Goal: Task Accomplishment & Management: Manage account settings

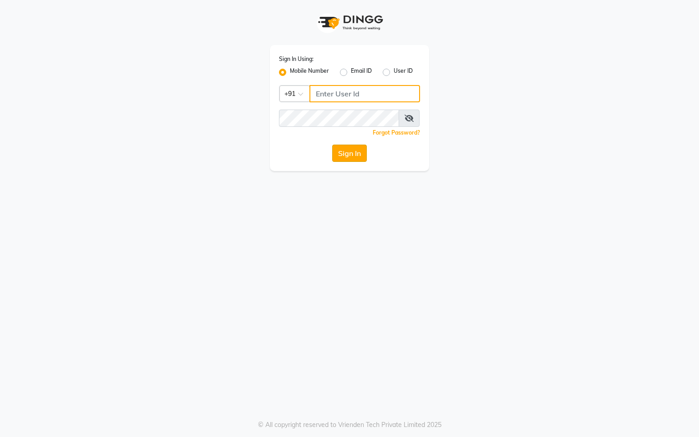
type input "7378378227"
click at [344, 146] on button "Sign In" at bounding box center [349, 153] width 35 height 17
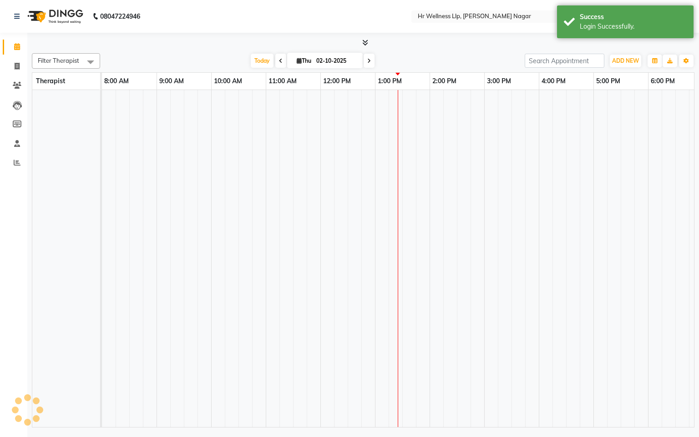
select select "en"
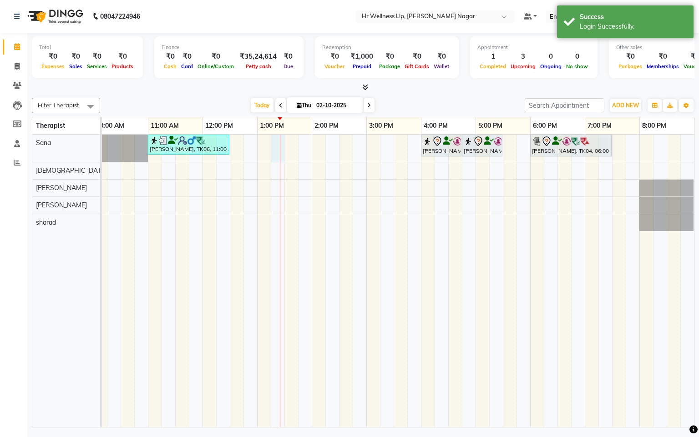
click at [273, 149] on div "[PERSON_NAME], TK06, 11:00 AM-12:30 PM, Massage 60 Min [PERSON_NAME] ., TK01, 0…" at bounding box center [339, 281] width 710 height 293
select select "19731"
select select "tentative"
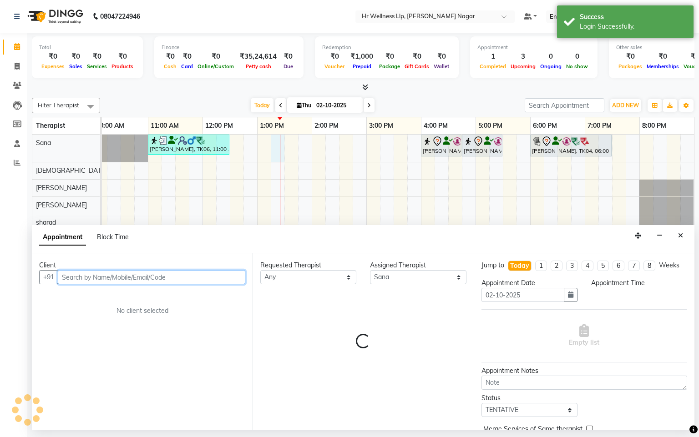
select select "795"
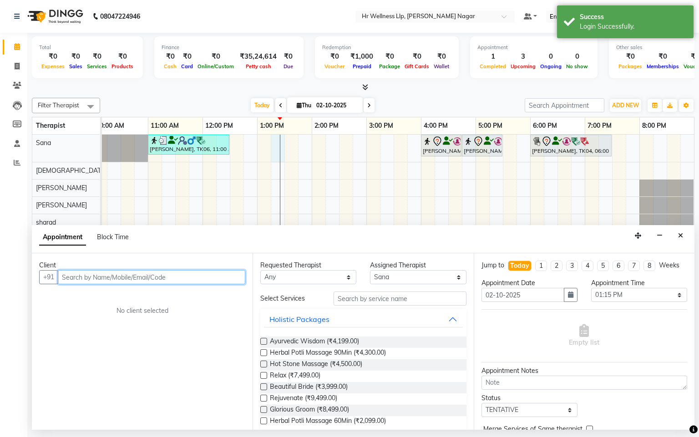
click at [108, 283] on input "text" at bounding box center [151, 277] width 187 height 14
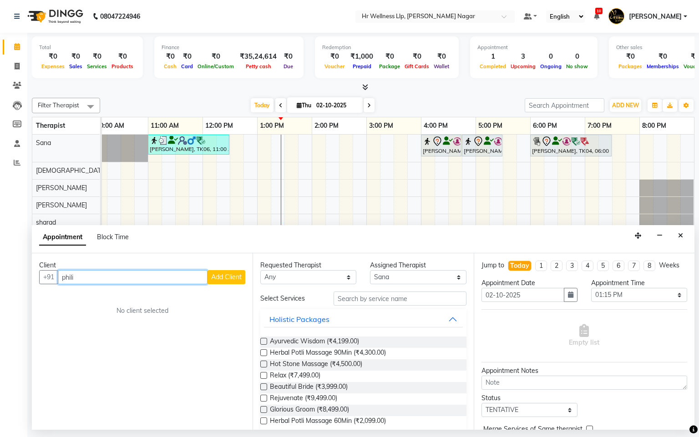
type input "[PERSON_NAME]"
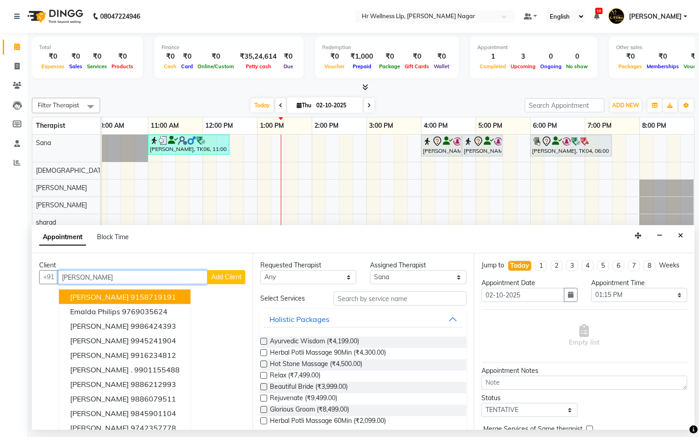
click at [96, 275] on input "[PERSON_NAME]" at bounding box center [133, 277] width 150 height 14
click at [96, 276] on input "[PERSON_NAME]" at bounding box center [133, 277] width 150 height 14
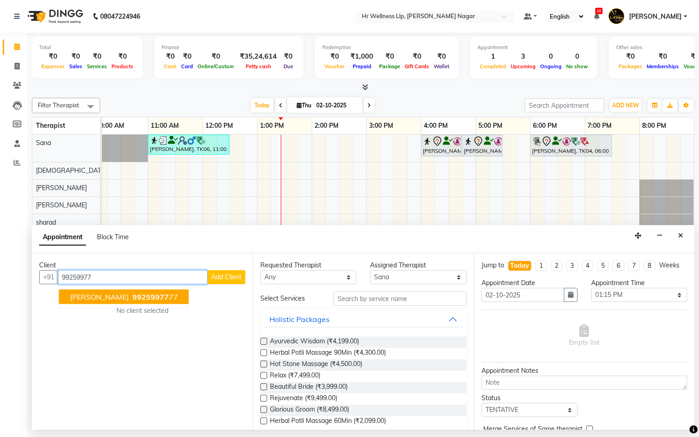
click at [128, 299] on span "[PERSON_NAME]" at bounding box center [99, 297] width 59 height 9
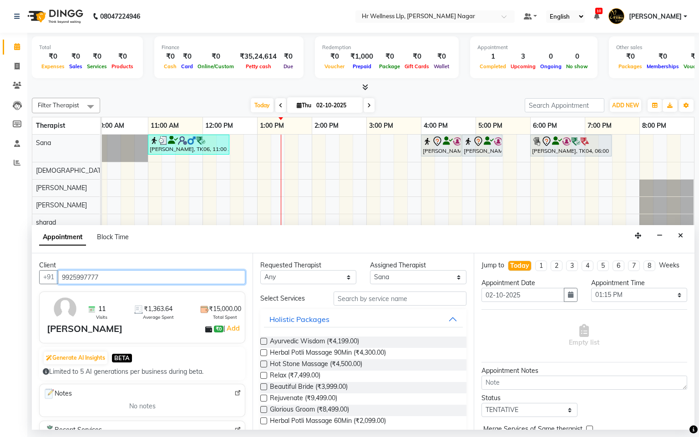
type input "9925997777"
click at [284, 278] on select "Any Krishna [PERSON_NAME] [PERSON_NAME] Sana [PERSON_NAME]" at bounding box center [308, 277] width 96 height 14
click at [132, 283] on input "9925997777" at bounding box center [151, 277] width 187 height 14
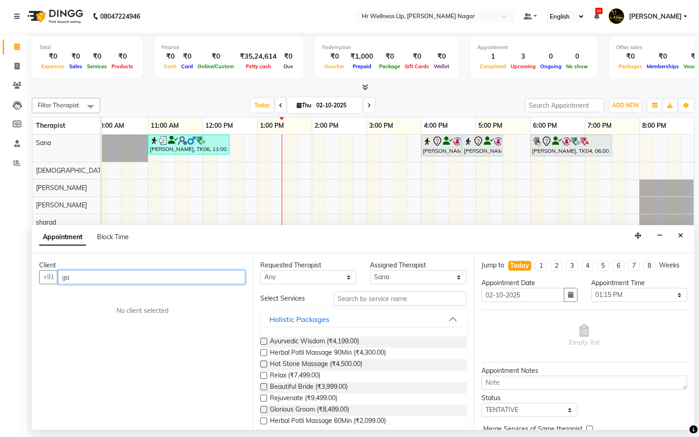
type input "g"
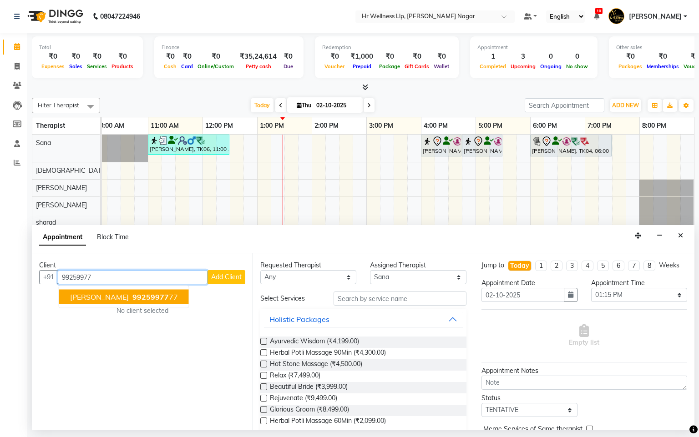
click at [144, 302] on span "99259977" at bounding box center [150, 297] width 36 height 9
type input "9925997777"
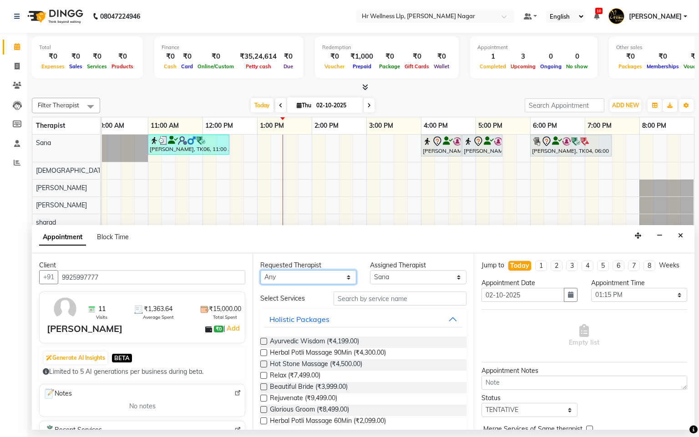
click at [300, 278] on select "Any Krishna [PERSON_NAME] [PERSON_NAME] Sana [PERSON_NAME]" at bounding box center [308, 277] width 96 height 14
select select "19731"
click at [260, 271] on select "Any Krishna [PERSON_NAME] [PERSON_NAME] Sana [PERSON_NAME]" at bounding box center [308, 277] width 96 height 14
click at [381, 305] on input "text" at bounding box center [400, 299] width 133 height 14
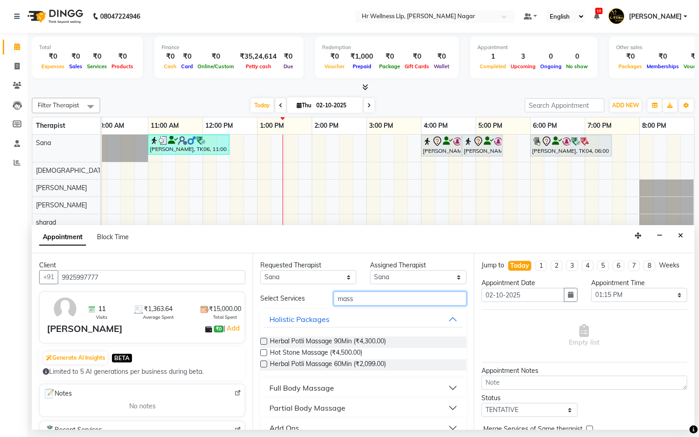
type input "mass"
click at [298, 386] on div "Full Body Massage" at bounding box center [301, 388] width 65 height 11
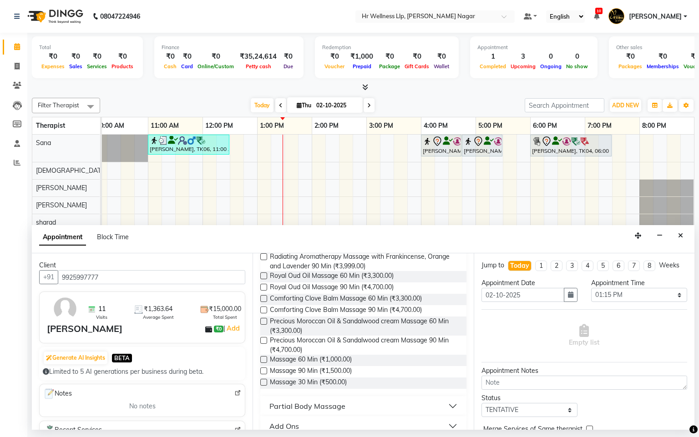
scroll to position [407, 0]
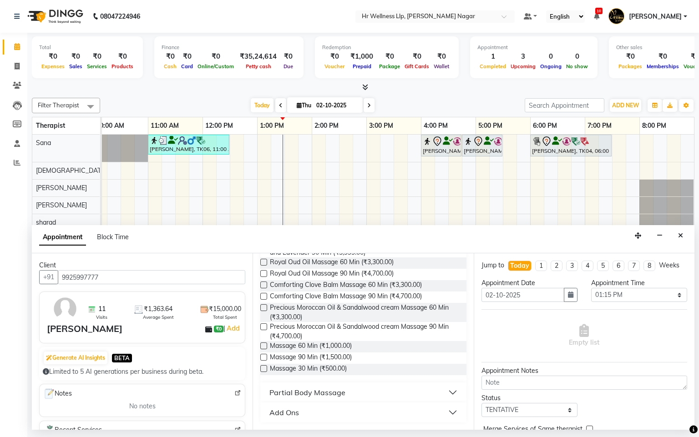
click at [264, 348] on label at bounding box center [263, 346] width 7 height 7
click at [264, 348] on input "checkbox" at bounding box center [263, 347] width 6 height 6
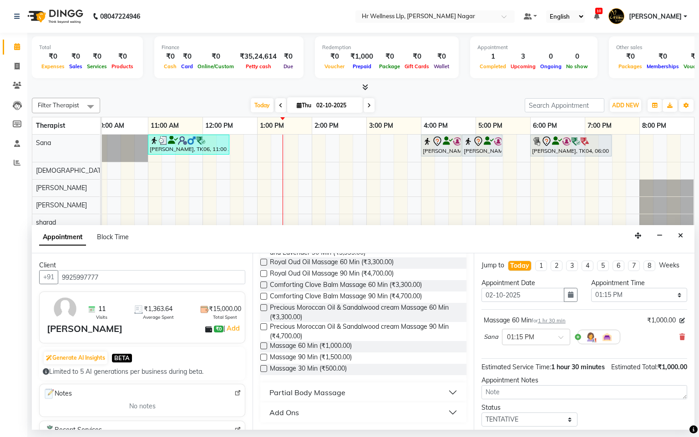
click at [264, 348] on label at bounding box center [263, 346] width 7 height 7
click at [264, 348] on input "checkbox" at bounding box center [263, 347] width 6 height 6
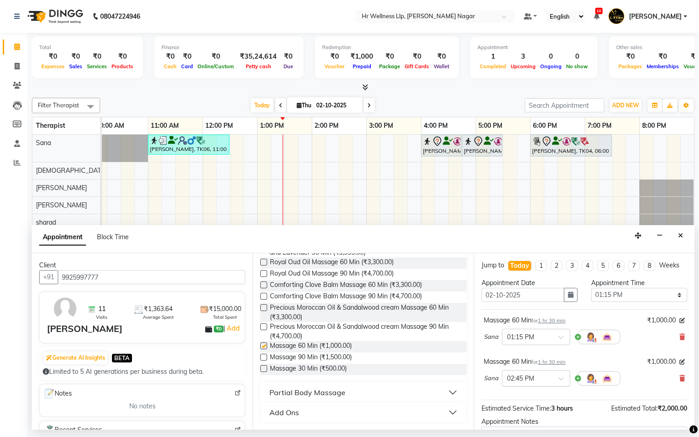
checkbox input "false"
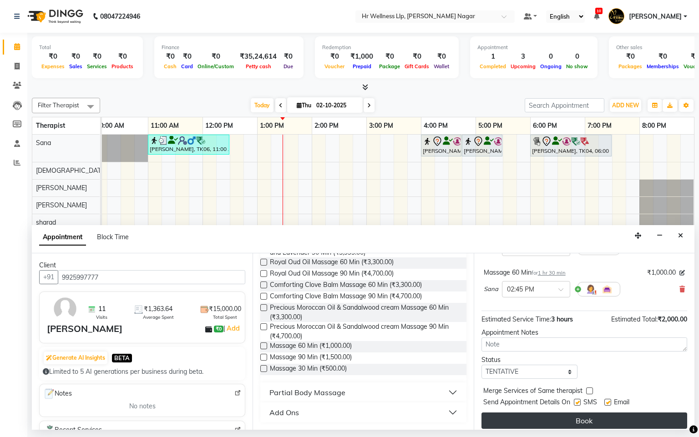
scroll to position [105, 0]
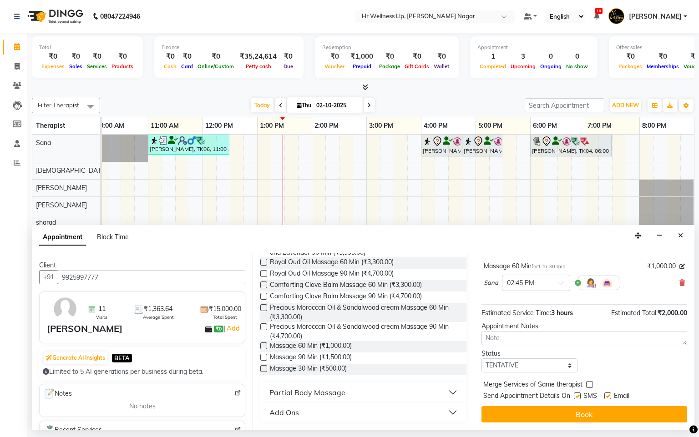
click at [576, 415] on button "Book" at bounding box center [584, 414] width 206 height 16
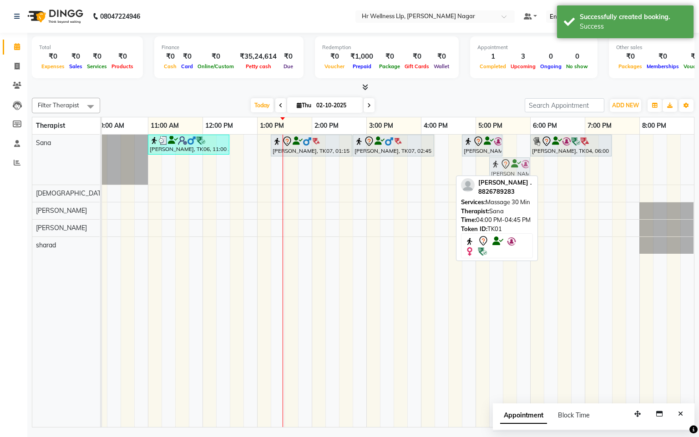
drag, startPoint x: 435, startPoint y: 170, endPoint x: 506, endPoint y: 144, distance: 75.6
click at [506, 144] on div "[PERSON_NAME], TK06, 11:00 AM-12:30 PM, Massage 60 Min [PERSON_NAME], TK07, 01:…" at bounding box center [339, 281] width 710 height 293
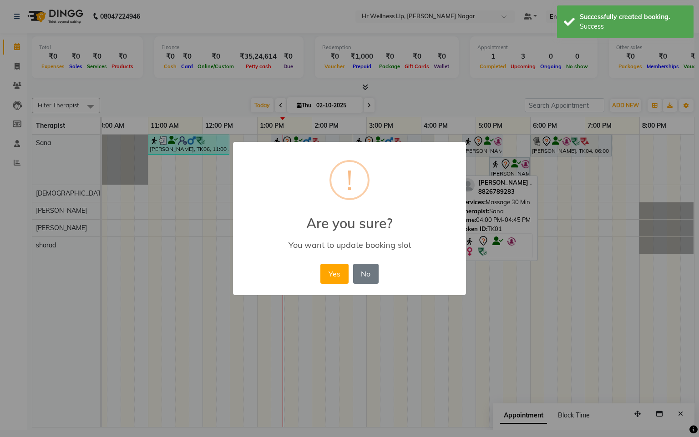
drag, startPoint x: 323, startPoint y: 272, endPoint x: 314, endPoint y: 259, distance: 15.1
click at [323, 273] on button "Yes" at bounding box center [334, 274] width 28 height 20
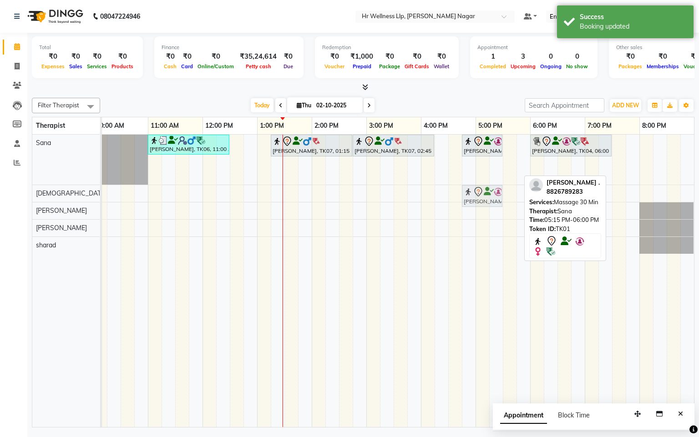
drag, startPoint x: 508, startPoint y: 170, endPoint x: 485, endPoint y: 202, distance: 40.4
click at [485, 202] on tbody "[PERSON_NAME], TK06, 11:00 AM-12:30 PM, Massage 60 Min [PERSON_NAME], TK07, 01:…" at bounding box center [339, 194] width 710 height 119
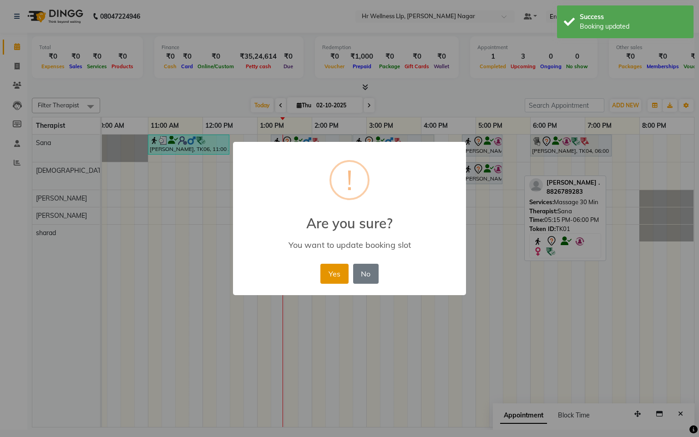
click at [332, 273] on button "Yes" at bounding box center [334, 274] width 28 height 20
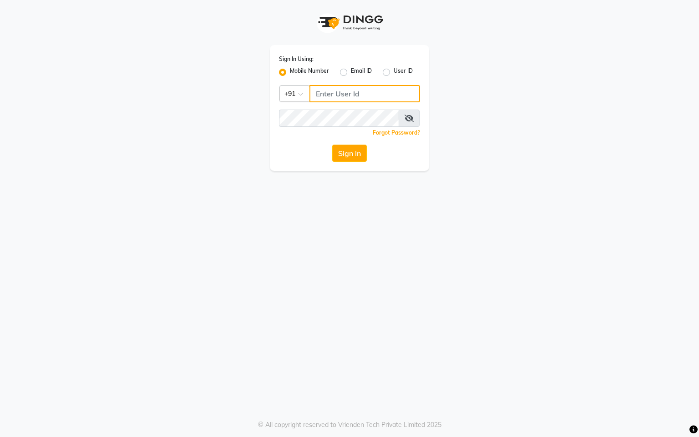
type input "7378378227"
click at [349, 154] on button "Sign In" at bounding box center [349, 153] width 35 height 17
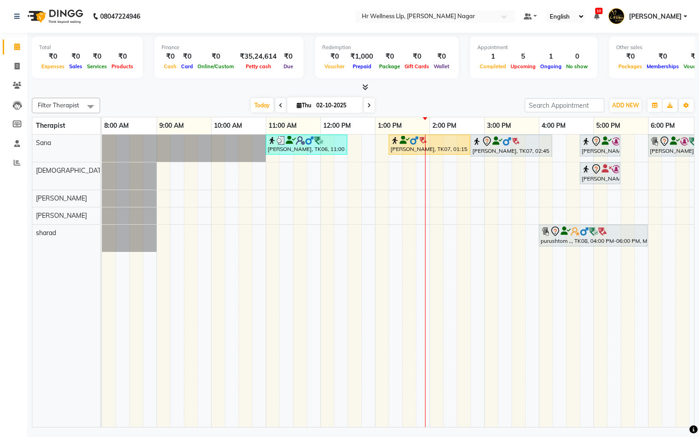
click at [275, 103] on span at bounding box center [280, 105] width 11 height 14
type input "01-10-2025"
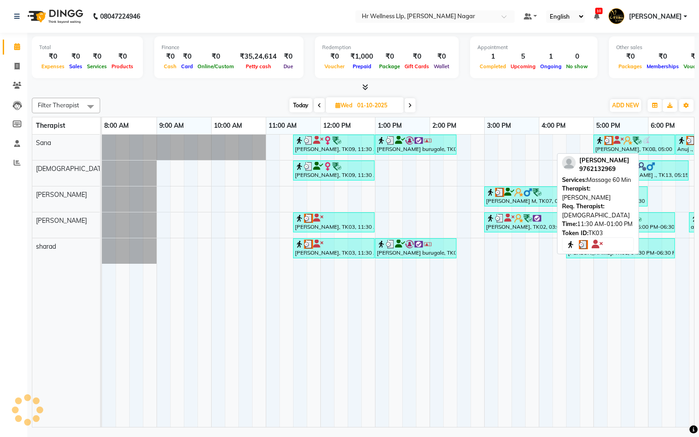
scroll to position [0, 118]
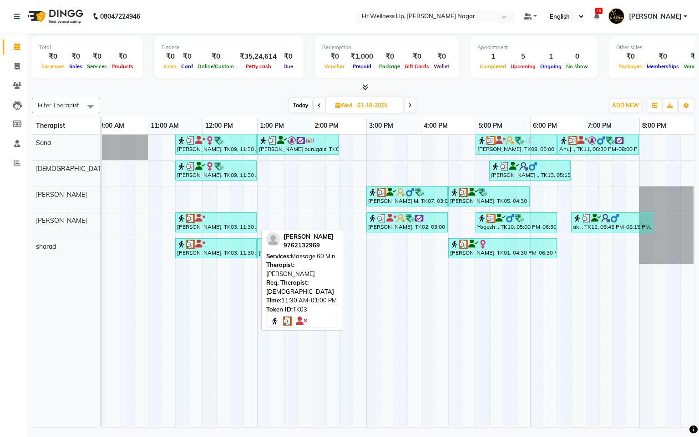
click at [233, 229] on div "[PERSON_NAME], TK03, 11:30 AM-01:00 PM, Massage 60 Min" at bounding box center [216, 222] width 80 height 17
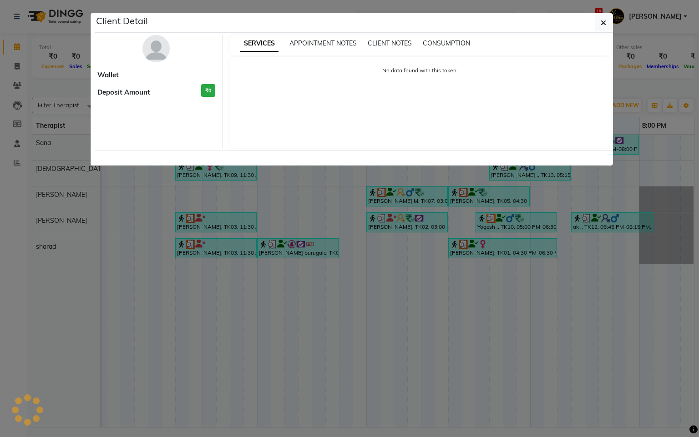
select select "3"
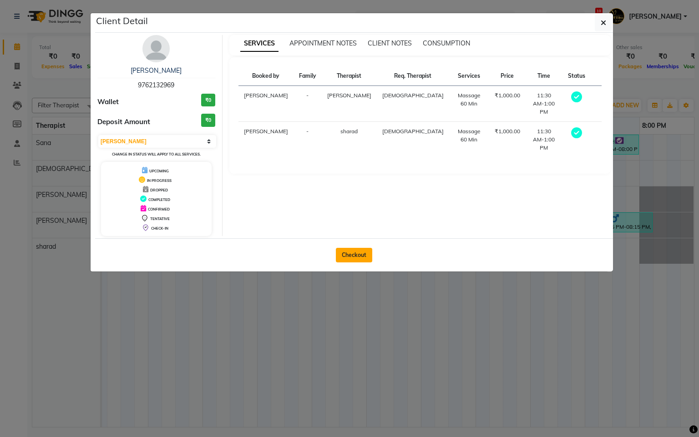
click at [336, 253] on button "Checkout" at bounding box center [354, 255] width 36 height 15
select select "service"
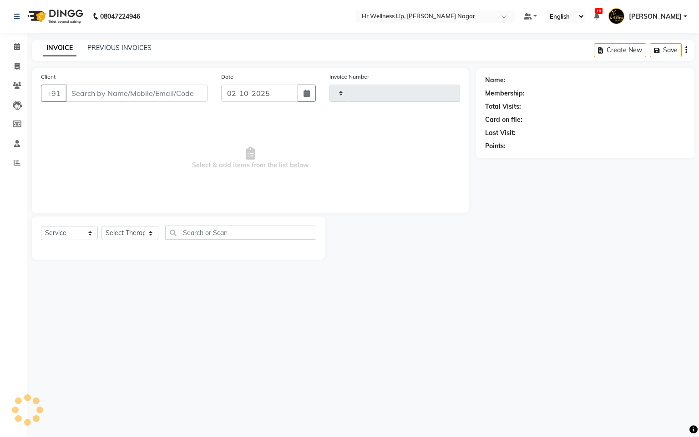
type input "1313"
select select "4289"
type input "9762132969"
type input "01-10-2025"
select select "86678"
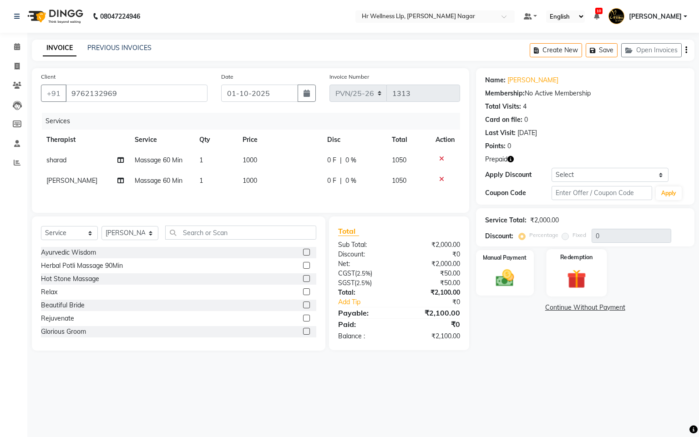
click at [571, 271] on img at bounding box center [576, 280] width 31 height 24
click at [588, 305] on span "Prepaid 1" at bounding box center [587, 309] width 30 height 10
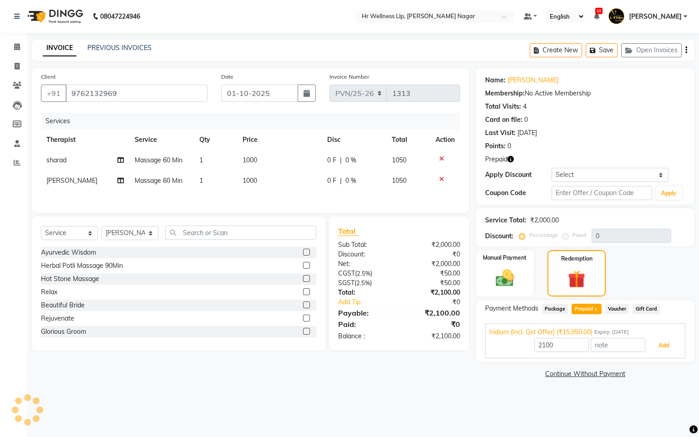
drag, startPoint x: 658, startPoint y: 350, endPoint x: 602, endPoint y: 347, distance: 55.6
click at [657, 350] on button "Add" at bounding box center [663, 345] width 33 height 15
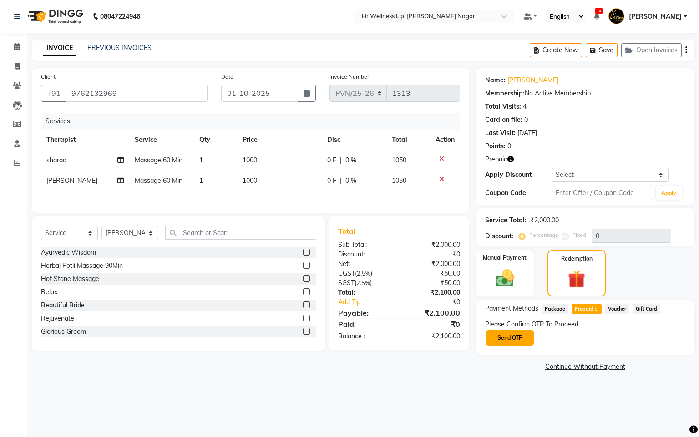
click at [528, 332] on button "Send OTP" at bounding box center [510, 337] width 48 height 15
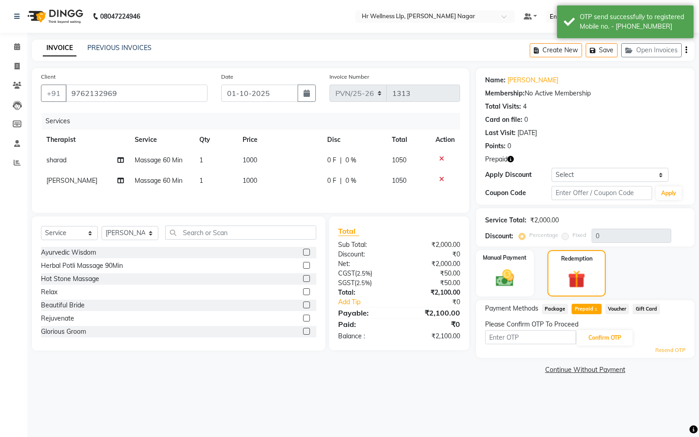
click at [528, 333] on input "text" at bounding box center [530, 337] width 91 height 14
type input "8483"
click at [598, 337] on button "Confirm OTP" at bounding box center [605, 337] width 56 height 15
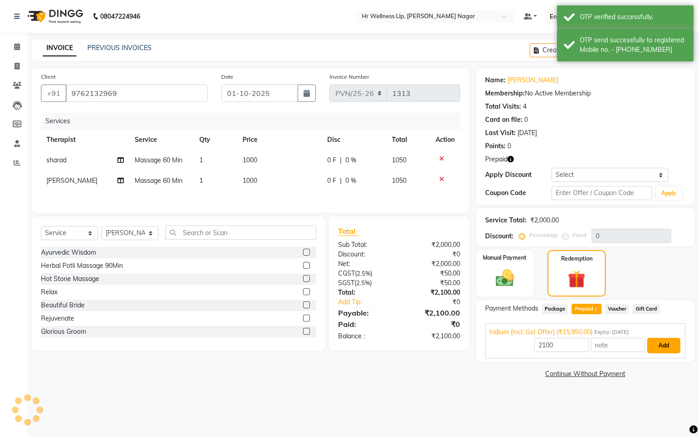
click at [663, 351] on button "Add" at bounding box center [663, 345] width 33 height 15
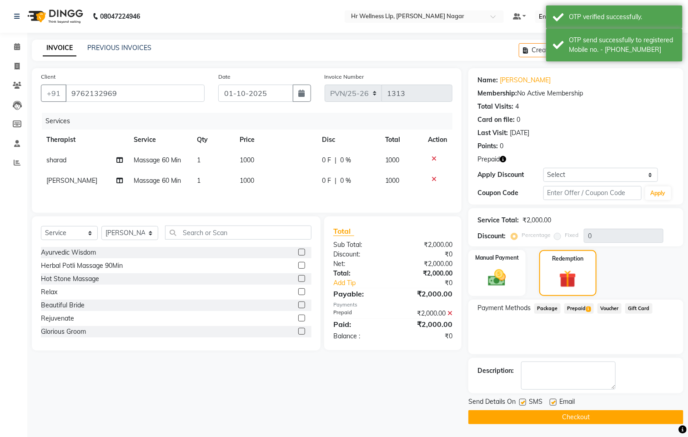
drag, startPoint x: 521, startPoint y: 403, endPoint x: 538, endPoint y: 410, distance: 18.8
click at [521, 403] on label at bounding box center [523, 402] width 7 height 7
click at [521, 403] on input "checkbox" at bounding box center [523, 403] width 6 height 6
checkbox input "false"
click at [553, 405] on label at bounding box center [553, 402] width 7 height 7
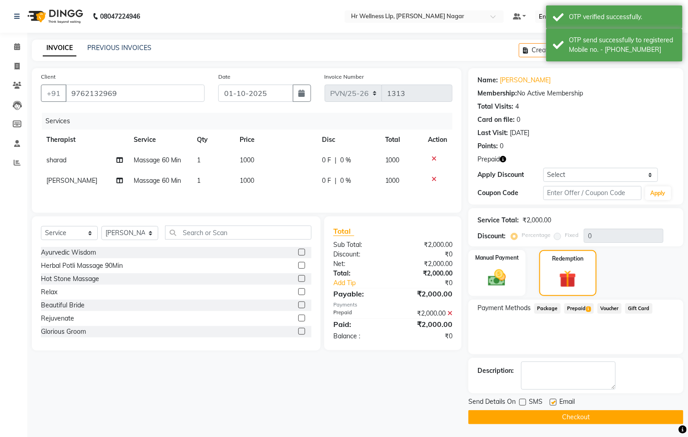
click at [553, 405] on input "checkbox" at bounding box center [553, 403] width 6 height 6
checkbox input "false"
click at [549, 410] on button "Checkout" at bounding box center [576, 417] width 215 height 14
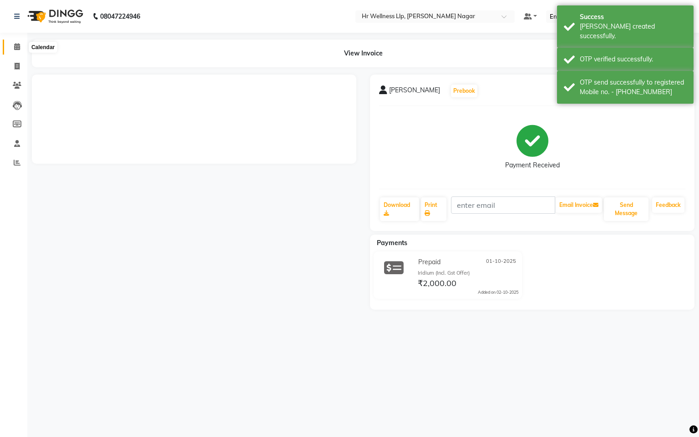
click at [14, 50] on icon at bounding box center [17, 46] width 6 height 7
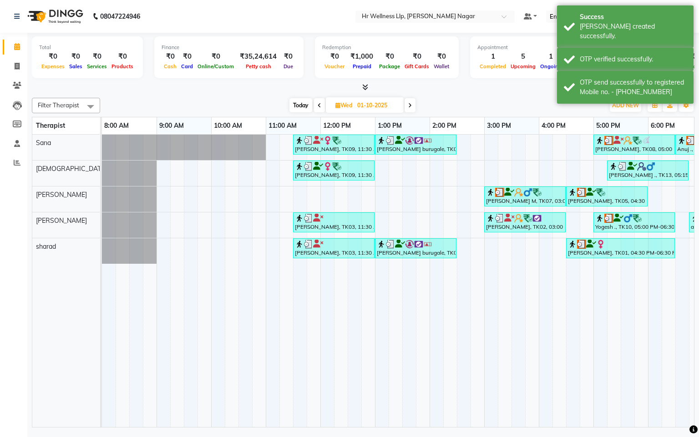
scroll to position [0, 118]
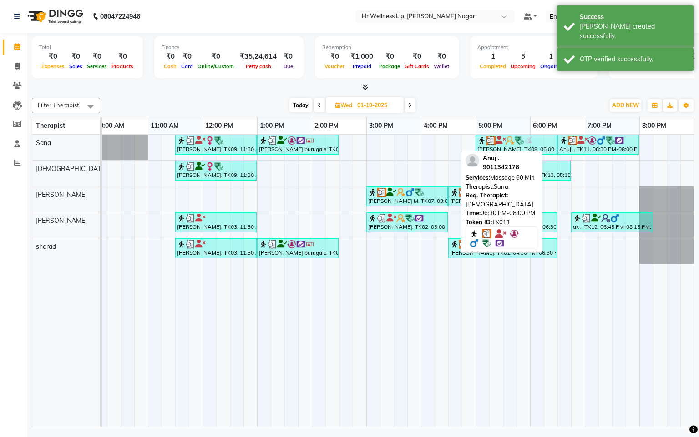
click at [573, 149] on div "Anuj ., TK11, 06:30 PM-08:00 PM, Massage 60 Min" at bounding box center [598, 144] width 80 height 17
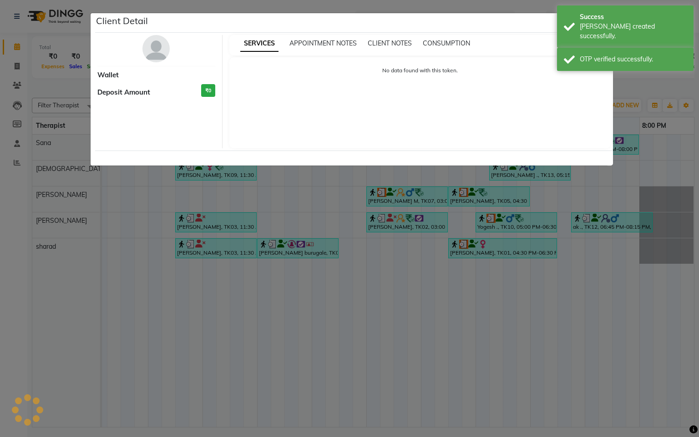
select select "3"
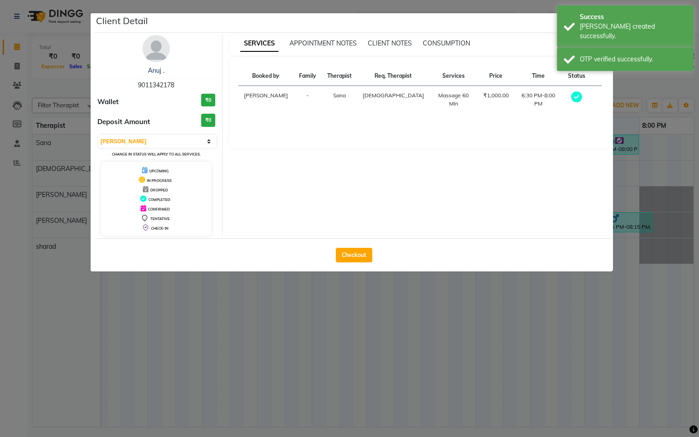
click at [366, 244] on div "Checkout" at bounding box center [354, 254] width 518 height 33
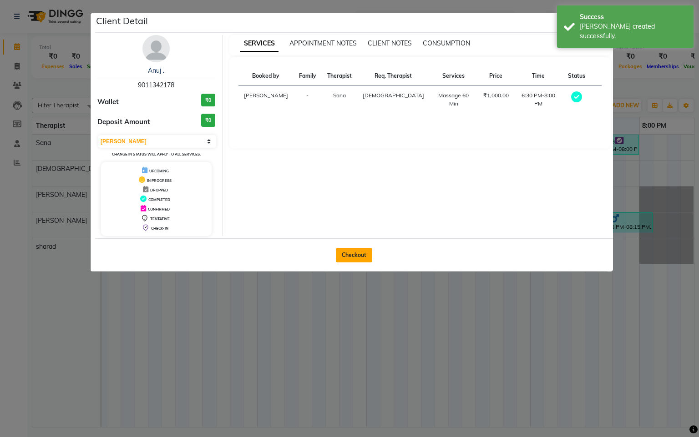
click at [361, 249] on button "Checkout" at bounding box center [354, 255] width 36 height 15
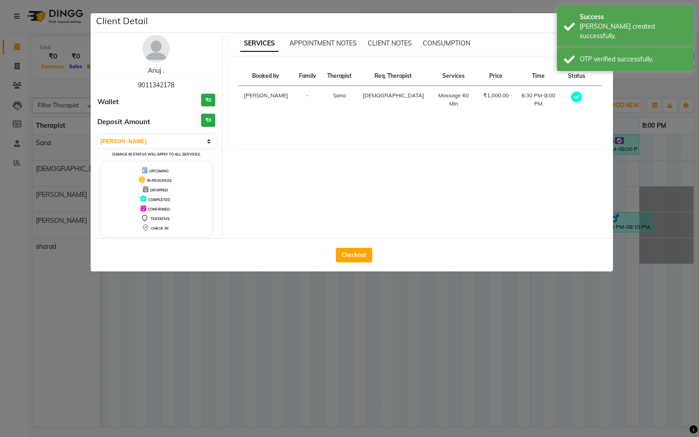
select select "service"
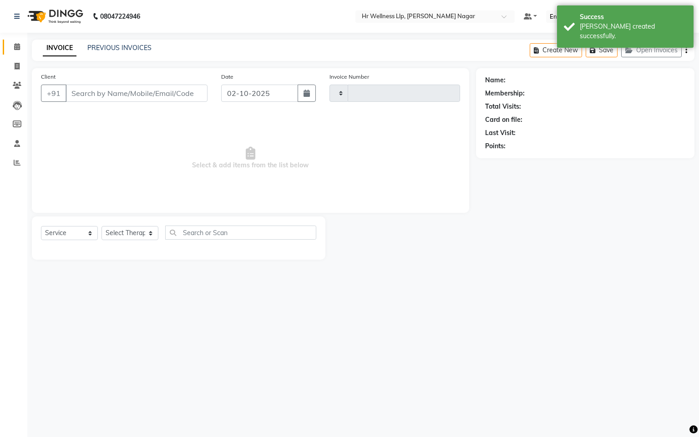
type input "1314"
select select "4289"
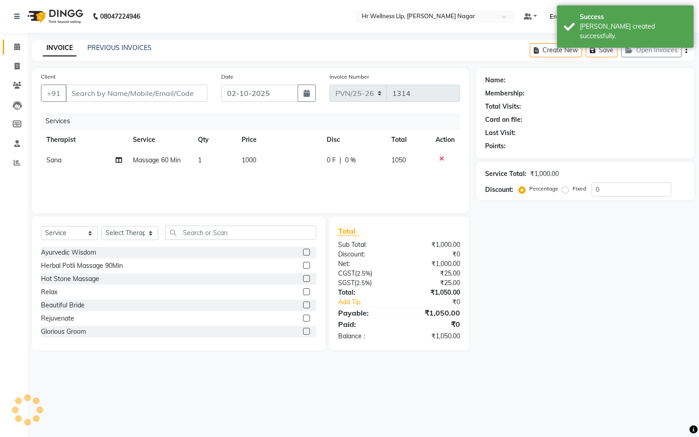
type input "9011342178"
type input "01-10-2025"
select select "19731"
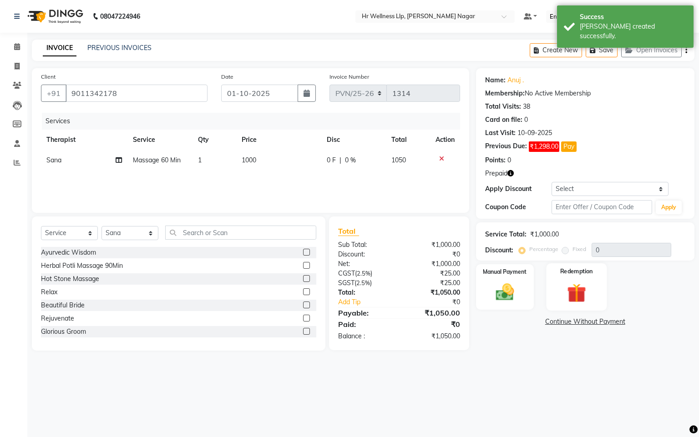
click at [572, 288] on img at bounding box center [576, 294] width 31 height 24
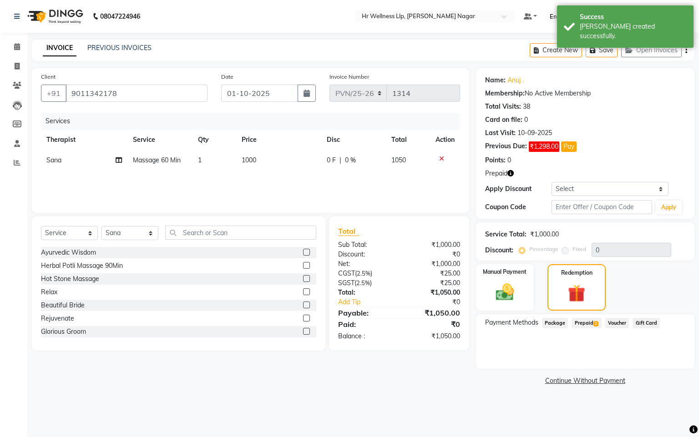
drag, startPoint x: 589, startPoint y: 313, endPoint x: 587, endPoint y: 320, distance: 7.5
click at [589, 313] on div "Name: [GEOGRAPHIC_DATA] . Membership: No Active Membership Total Visits: 38 Car…" at bounding box center [588, 227] width 225 height 319
drag, startPoint x: 587, startPoint y: 320, endPoint x: 586, endPoint y: 327, distance: 6.9
click at [587, 321] on span "Prepaid 2" at bounding box center [587, 323] width 30 height 10
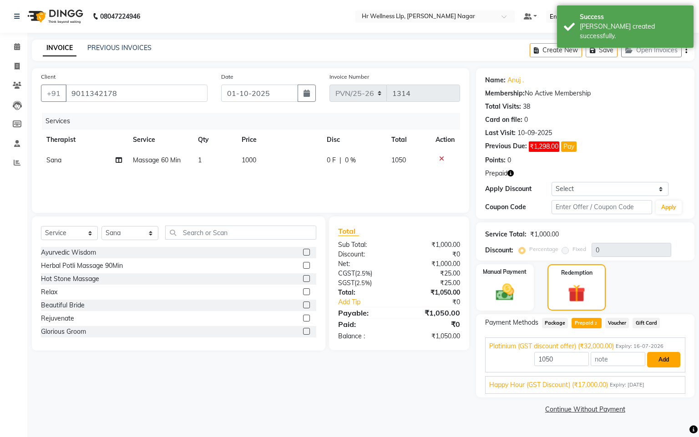
click at [671, 357] on button "Add" at bounding box center [663, 359] width 33 height 15
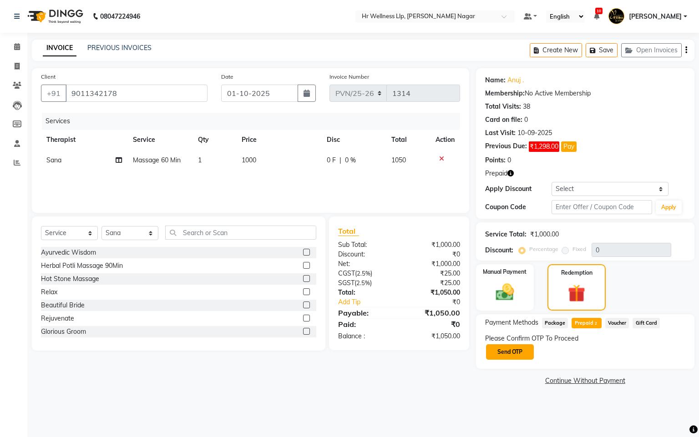
click at [519, 355] on button "Send OTP" at bounding box center [510, 351] width 48 height 15
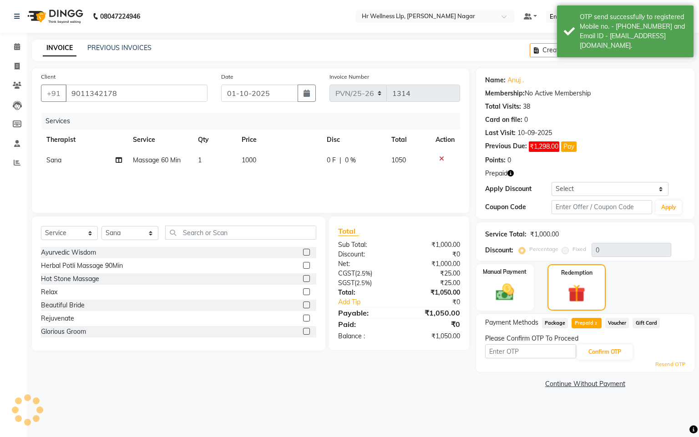
click at [521, 351] on input "text" at bounding box center [530, 351] width 91 height 14
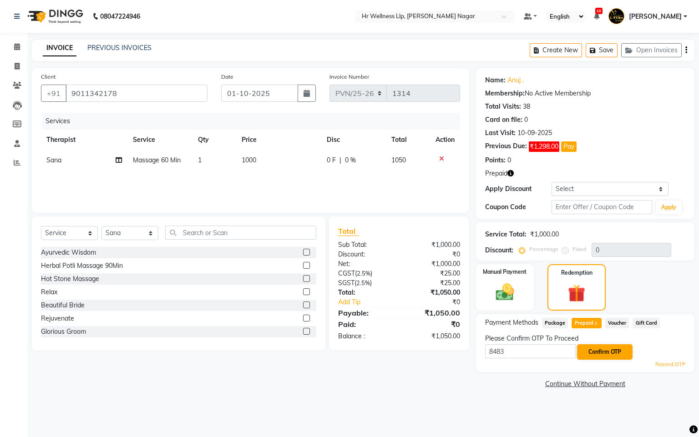
type input "8483"
click at [608, 355] on button "Confirm OTP" at bounding box center [605, 351] width 56 height 15
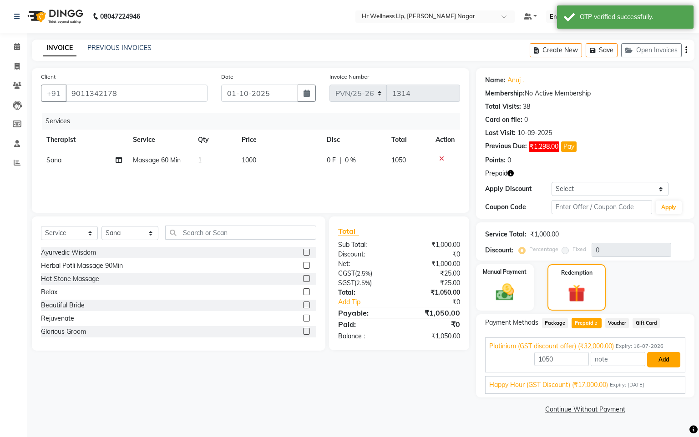
click at [662, 364] on button "Add" at bounding box center [663, 359] width 33 height 15
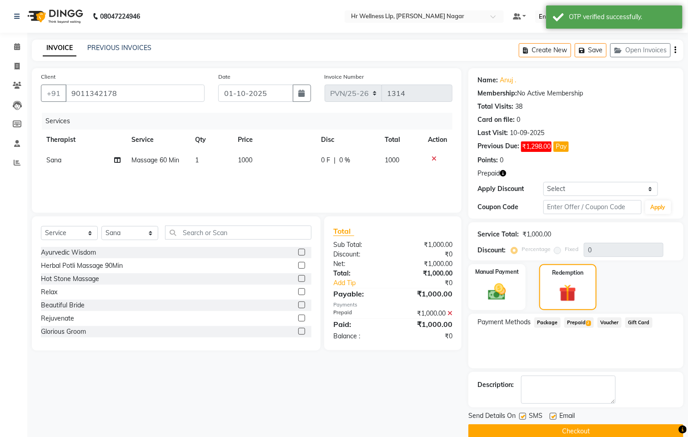
drag, startPoint x: 524, startPoint y: 418, endPoint x: 535, endPoint y: 420, distance: 11.1
click at [524, 418] on label at bounding box center [523, 416] width 7 height 7
click at [524, 418] on input "checkbox" at bounding box center [523, 417] width 6 height 6
checkbox input "false"
drag, startPoint x: 553, startPoint y: 418, endPoint x: 551, endPoint y: 426, distance: 8.4
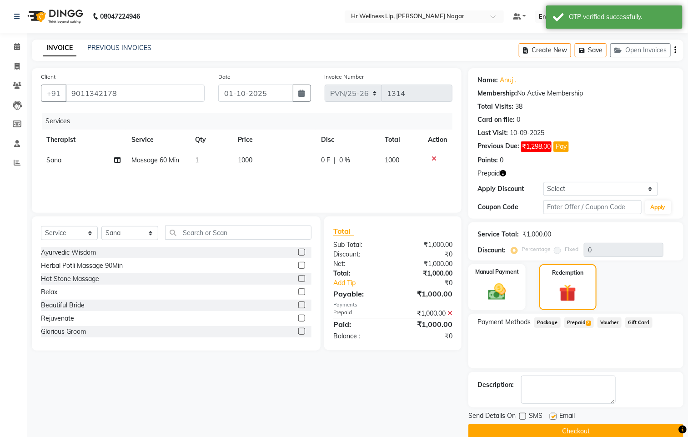
click at [553, 419] on label at bounding box center [553, 416] width 7 height 7
click at [553, 419] on input "checkbox" at bounding box center [553, 417] width 6 height 6
checkbox input "false"
click at [551, 426] on button "Checkout" at bounding box center [576, 432] width 215 height 14
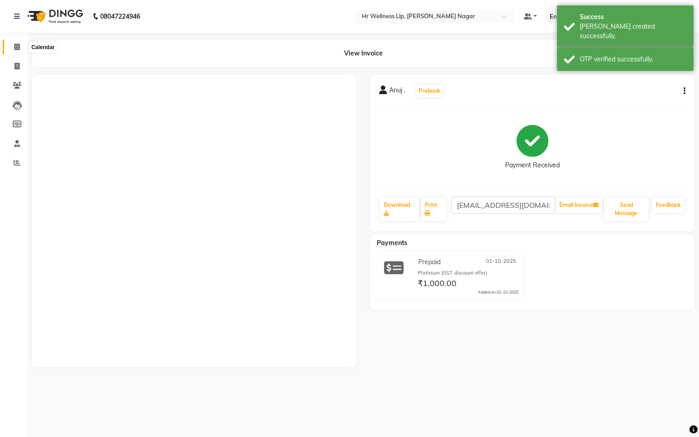
click at [11, 48] on span at bounding box center [17, 47] width 16 height 10
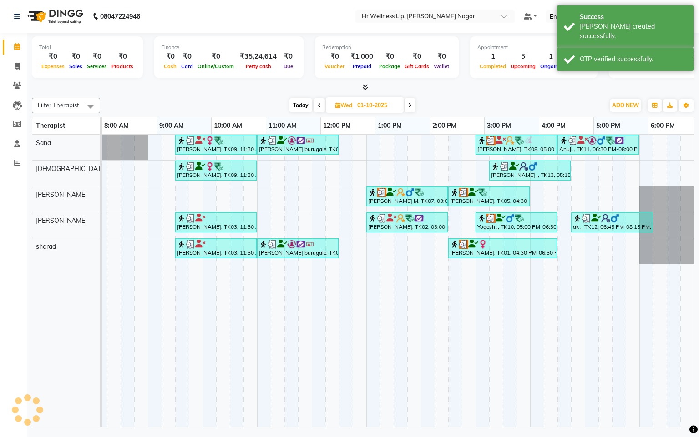
scroll to position [0, 118]
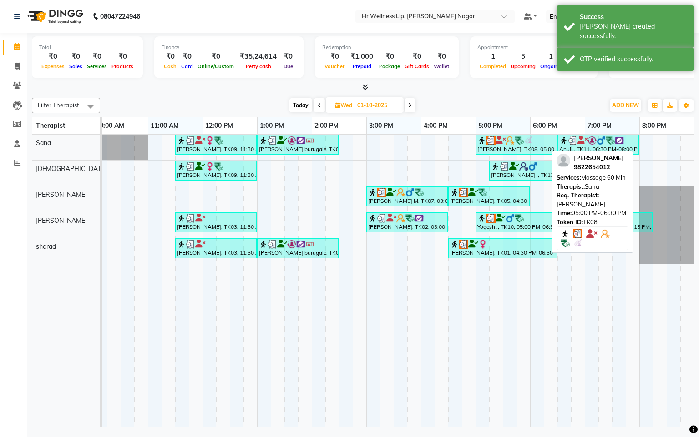
click at [524, 145] on img at bounding box center [528, 140] width 9 height 9
select select "3"
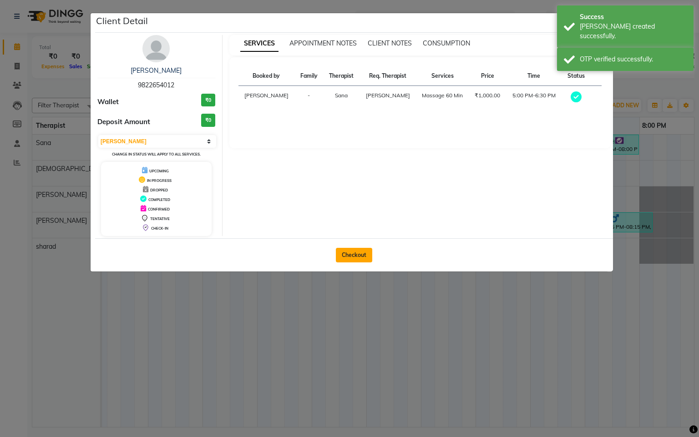
drag, startPoint x: 363, startPoint y: 253, endPoint x: 658, endPoint y: 269, distance: 295.8
click at [363, 254] on button "Checkout" at bounding box center [354, 255] width 36 height 15
select select "service"
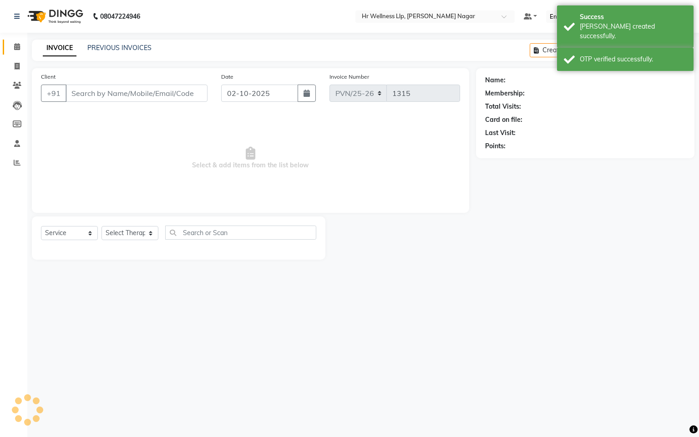
type input "9822654012"
type input "01-10-2025"
select select "19731"
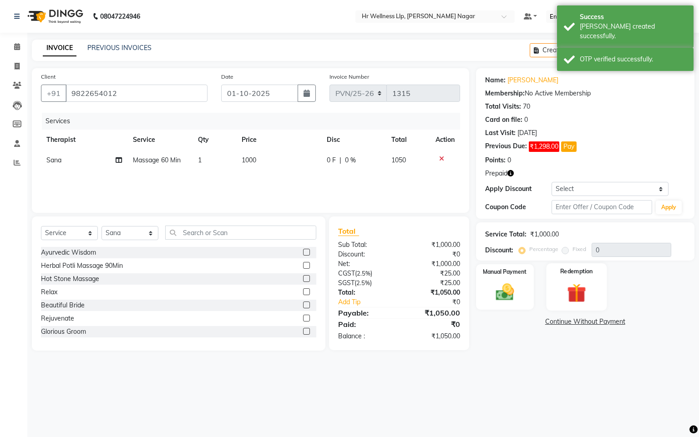
click at [579, 299] on img at bounding box center [576, 294] width 31 height 24
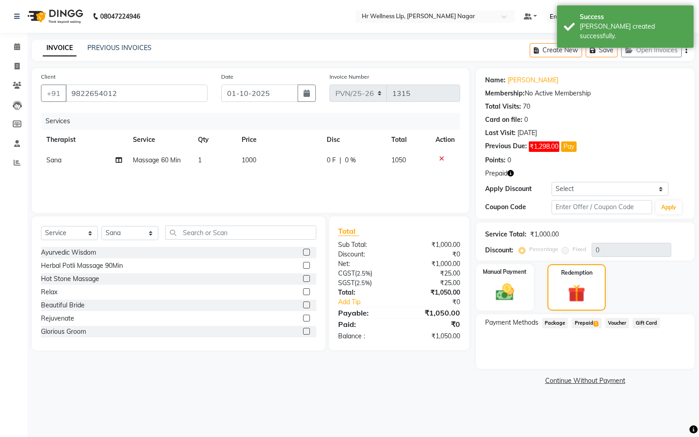
drag, startPoint x: 590, startPoint y: 324, endPoint x: 601, endPoint y: 332, distance: 13.9
click at [590, 324] on span "Prepaid 1" at bounding box center [587, 323] width 30 height 10
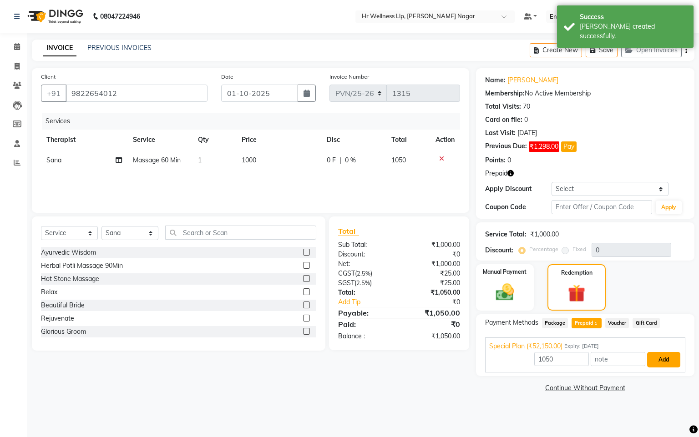
click at [661, 365] on button "Add" at bounding box center [663, 359] width 33 height 15
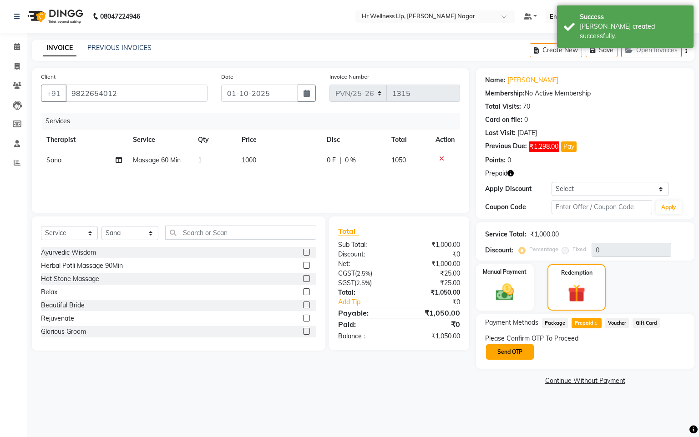
click at [507, 348] on button "Send OTP" at bounding box center [510, 351] width 48 height 15
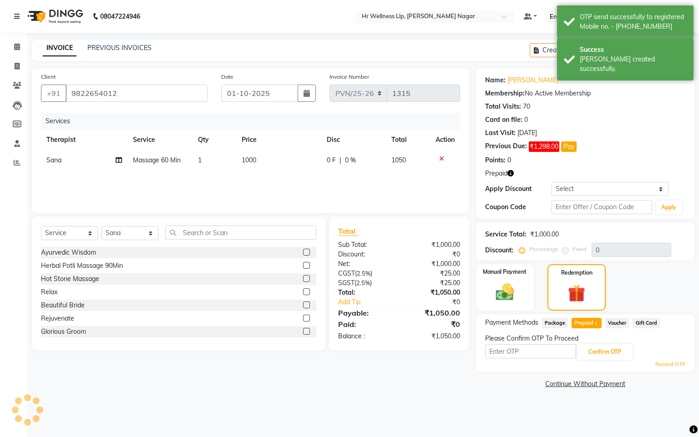
click at [507, 348] on input "text" at bounding box center [530, 351] width 91 height 14
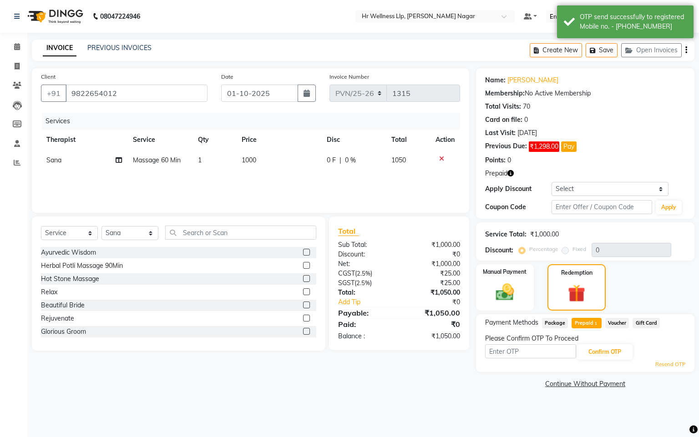
click at [506, 348] on input "text" at bounding box center [530, 351] width 91 height 14
type input "8483"
click at [609, 359] on button "Confirm OTP" at bounding box center [605, 351] width 56 height 15
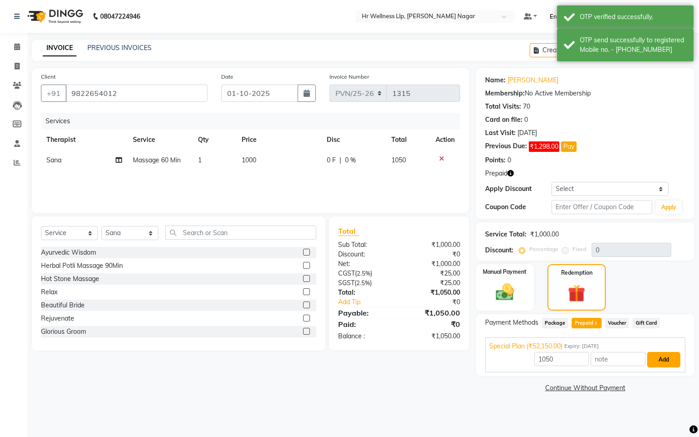
click at [660, 366] on button "Add" at bounding box center [663, 359] width 33 height 15
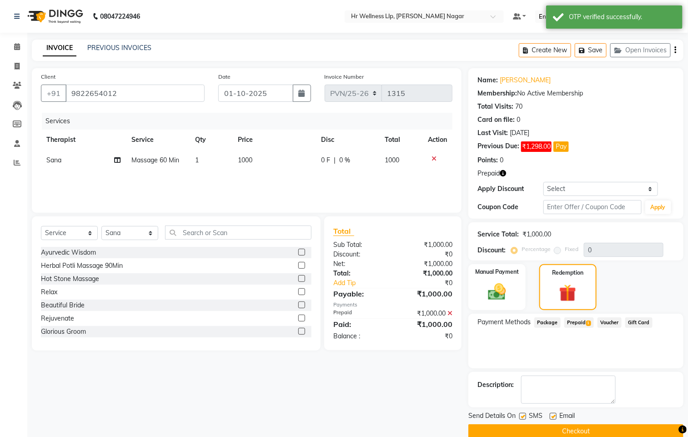
click at [521, 419] on label at bounding box center [523, 416] width 7 height 7
click at [521, 419] on input "checkbox" at bounding box center [523, 417] width 6 height 6
checkbox input "false"
click at [553, 418] on label at bounding box center [553, 416] width 7 height 7
click at [553, 418] on input "checkbox" at bounding box center [553, 417] width 6 height 6
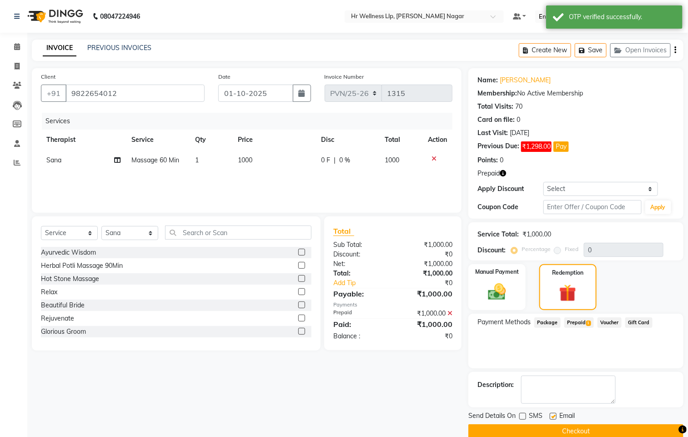
checkbox input "false"
click at [538, 426] on button "Checkout" at bounding box center [576, 432] width 215 height 14
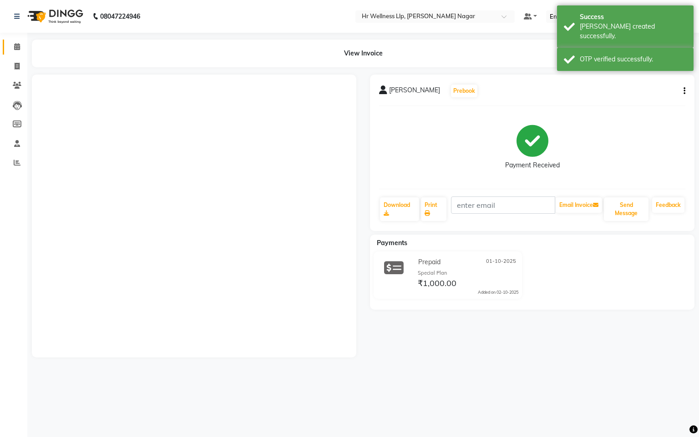
click at [15, 54] on link "Calendar" at bounding box center [14, 47] width 22 height 15
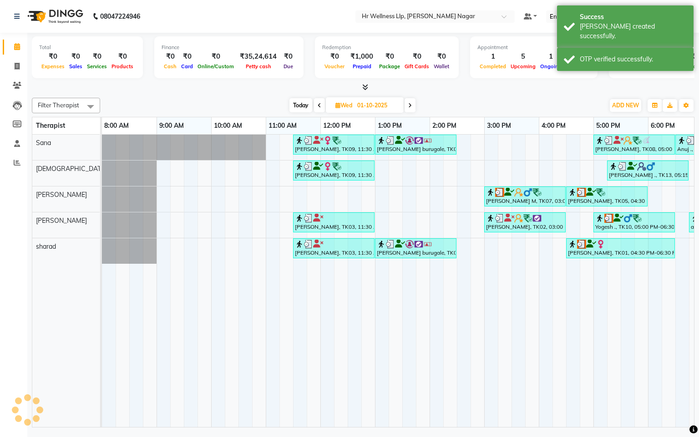
scroll to position [0, 118]
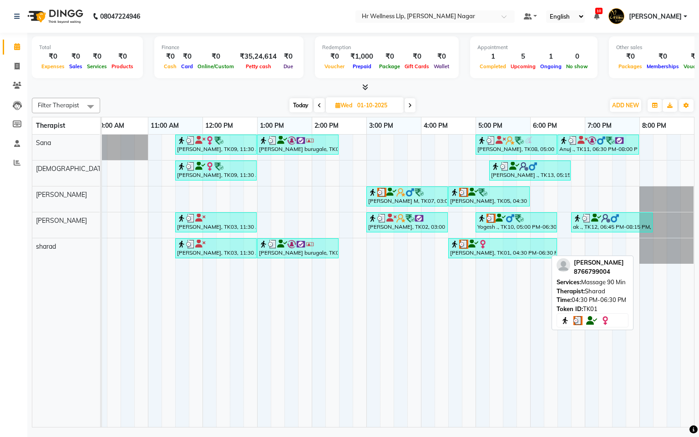
click at [458, 250] on div "[PERSON_NAME], TK01, 04:30 PM-06:30 PM, Massage 90 Min" at bounding box center [502, 248] width 107 height 17
select select "3"
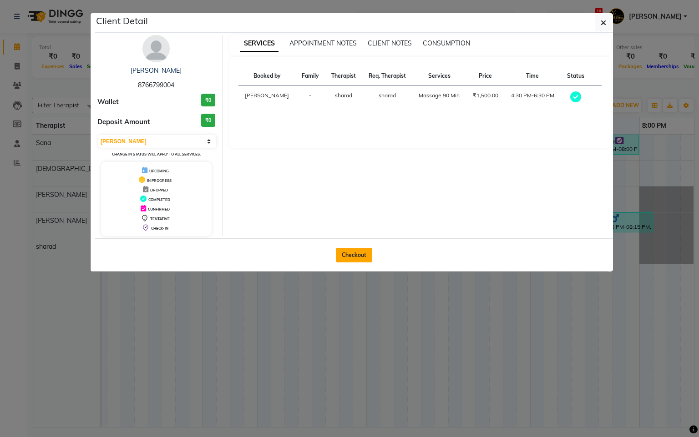
click at [354, 261] on button "Checkout" at bounding box center [354, 255] width 36 height 15
select select "service"
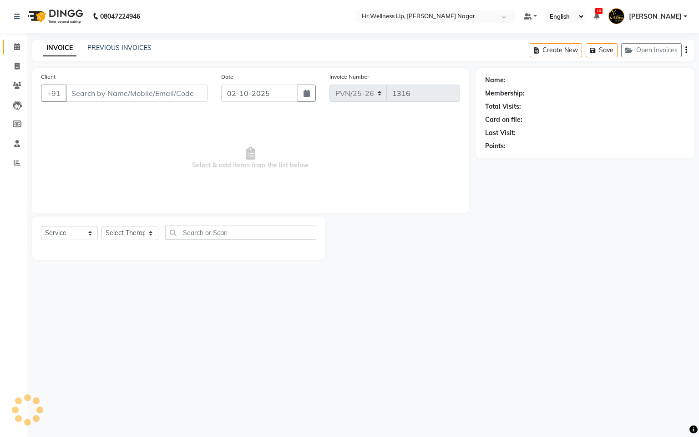
type input "8766799004"
type input "01-10-2025"
select select "86679"
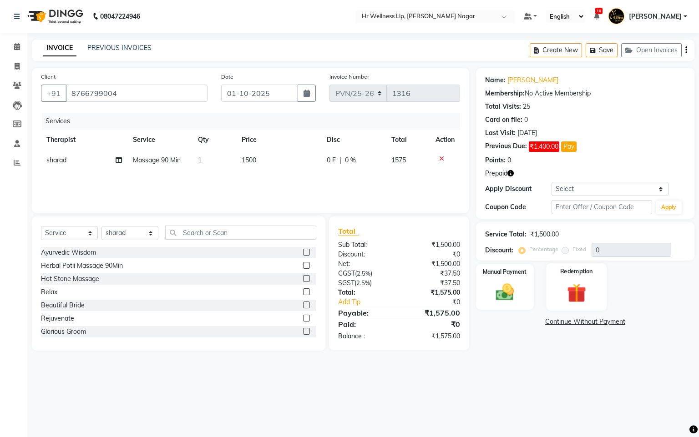
drag, startPoint x: 577, startPoint y: 295, endPoint x: 573, endPoint y: 299, distance: 6.1
click at [577, 295] on img at bounding box center [576, 294] width 31 height 24
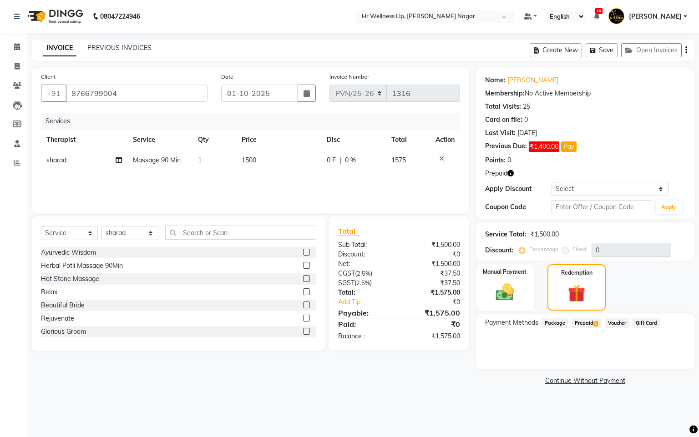
click at [596, 325] on span "1" at bounding box center [595, 323] width 5 height 5
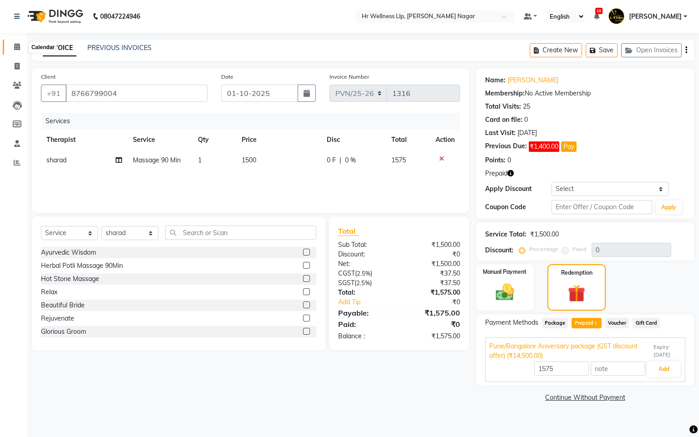
click at [18, 45] on icon at bounding box center [17, 46] width 6 height 7
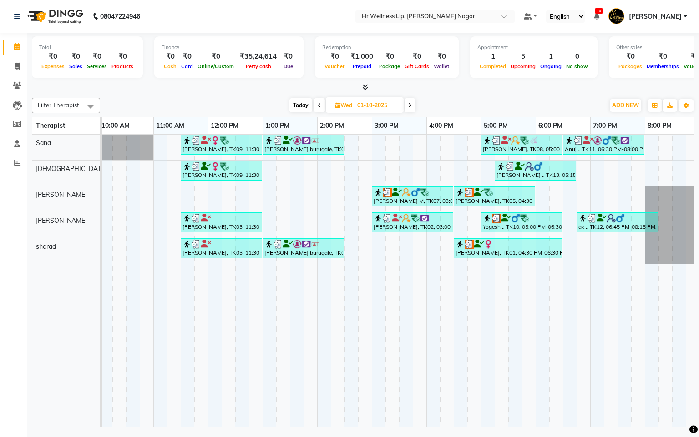
scroll to position [0, 118]
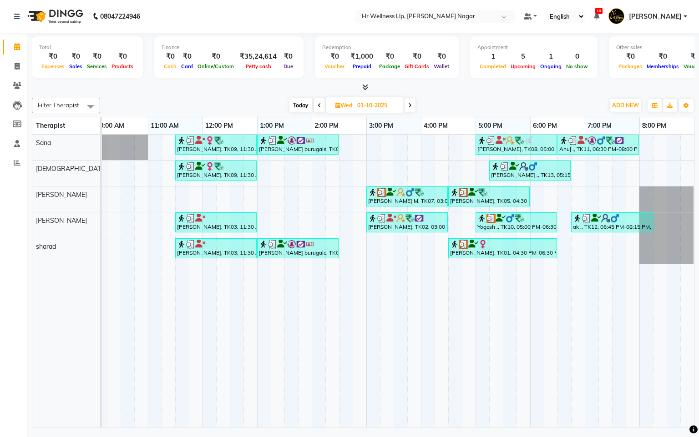
click at [303, 103] on span "Today" at bounding box center [300, 105] width 23 height 14
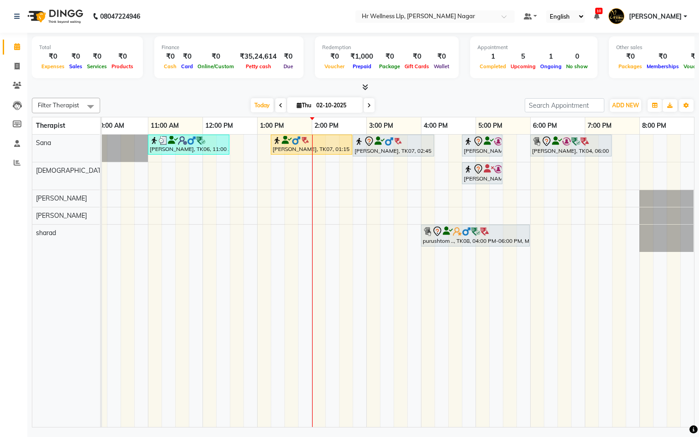
click at [283, 102] on div "Today Thu 02-10-2025" at bounding box center [313, 106] width 126 height 14
click at [281, 102] on span at bounding box center [280, 105] width 11 height 14
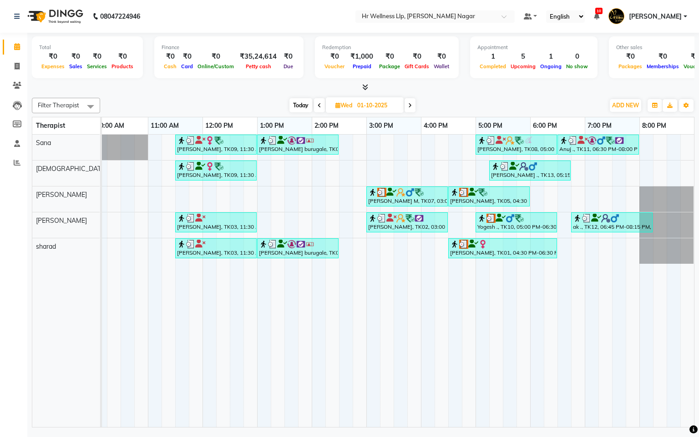
click at [298, 101] on span "Today" at bounding box center [300, 105] width 23 height 14
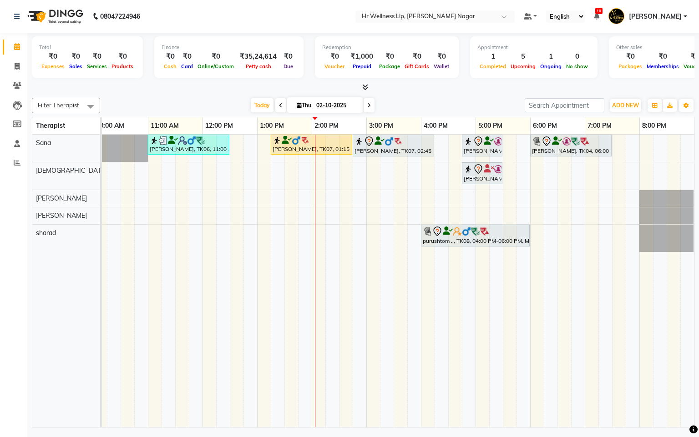
click at [366, 101] on span at bounding box center [369, 105] width 11 height 14
type input "03-10-2025"
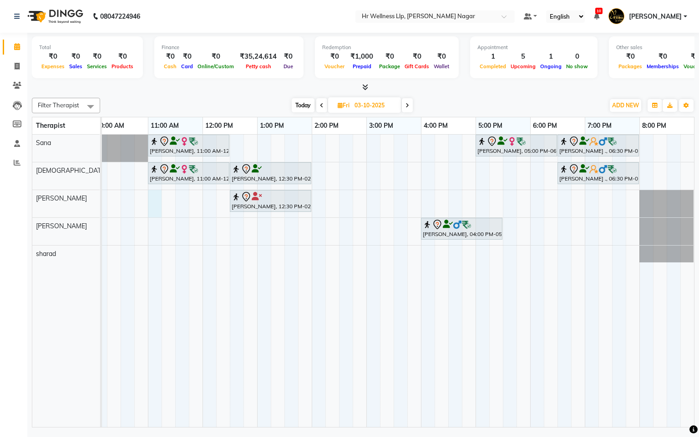
click at [156, 201] on div "[PERSON_NAME], 11:00 AM-12:30 PM, Massage 60 Min [PERSON_NAME], 05:00 PM-06:30 …" at bounding box center [339, 281] width 710 height 293
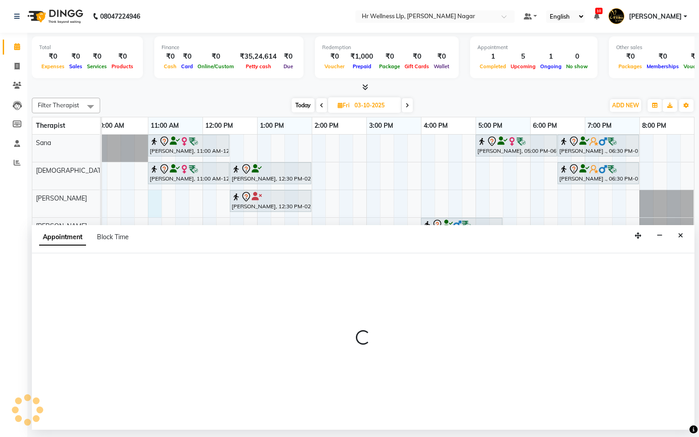
select select "50266"
select select "660"
select select "tentative"
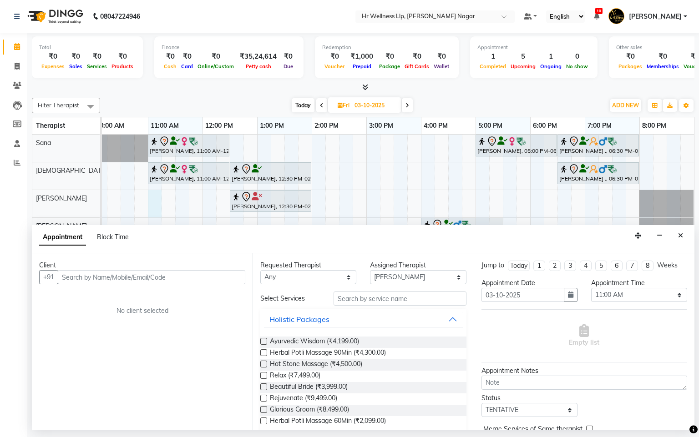
click at [147, 278] on input "text" at bounding box center [151, 277] width 187 height 14
drag, startPoint x: 85, startPoint y: 278, endPoint x: 96, endPoint y: 300, distance: 25.2
click at [89, 288] on div "Client [PHONE_NUMBER] Add Client No client selected" at bounding box center [142, 341] width 221 height 177
drag, startPoint x: 83, startPoint y: 278, endPoint x: 93, endPoint y: 291, distance: 16.7
click at [86, 281] on input "98339 84809" at bounding box center [133, 277] width 150 height 14
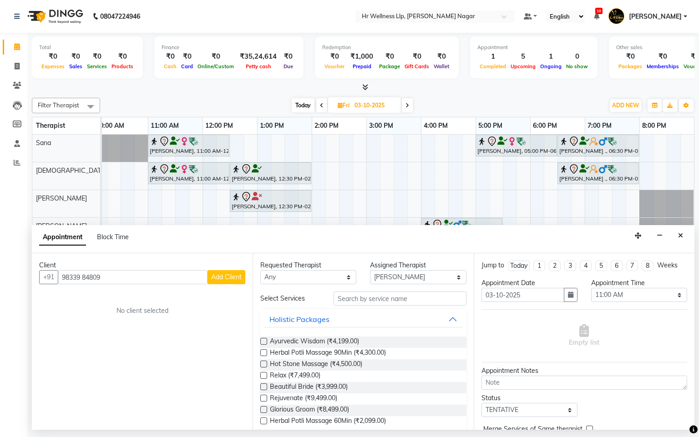
click at [80, 276] on input "98339 84809" at bounding box center [133, 277] width 150 height 14
click at [85, 276] on input "98339 84809" at bounding box center [133, 277] width 150 height 14
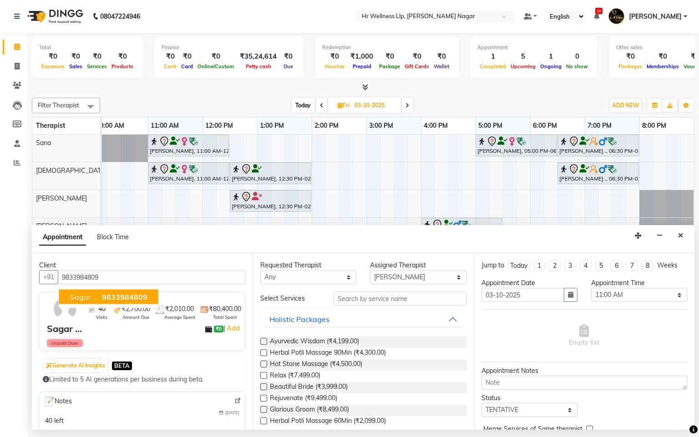
click at [152, 295] on button "Sagar ... 9833984809" at bounding box center [108, 297] width 99 height 15
type input "9833984809"
click at [284, 281] on select "Any Krishna [PERSON_NAME] [PERSON_NAME] Sana [PERSON_NAME]" at bounding box center [308, 277] width 96 height 14
select select "50266"
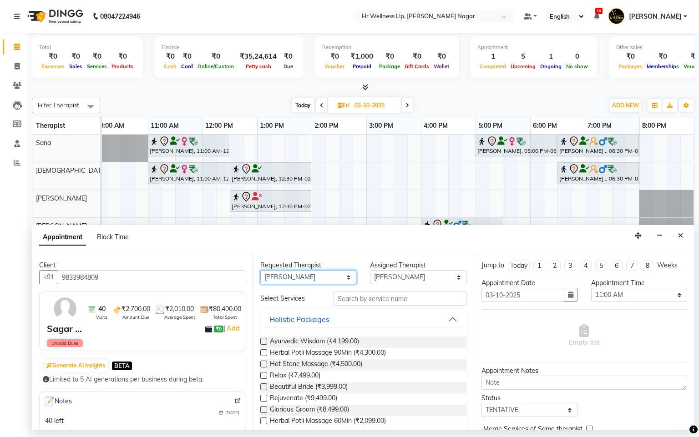
click at [260, 271] on select "Any Krishna [PERSON_NAME] [PERSON_NAME] Sana [PERSON_NAME]" at bounding box center [308, 277] width 96 height 14
drag, startPoint x: 366, startPoint y: 298, endPoint x: 395, endPoint y: 269, distance: 41.2
click at [367, 297] on input "text" at bounding box center [400, 299] width 133 height 14
type input "m"
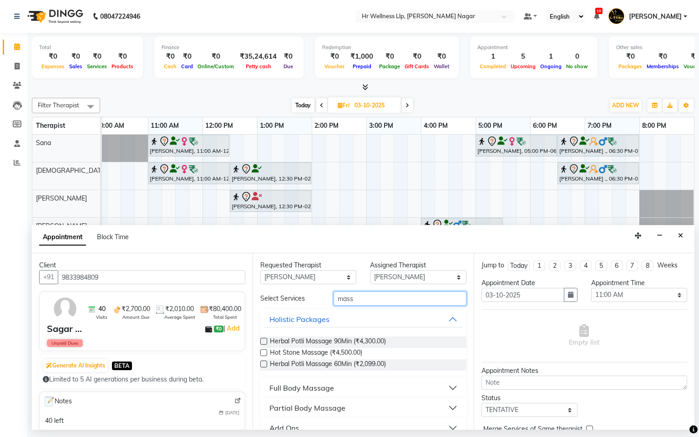
type input "mass"
click at [292, 395] on button "Full Body Massage" at bounding box center [363, 388] width 198 height 16
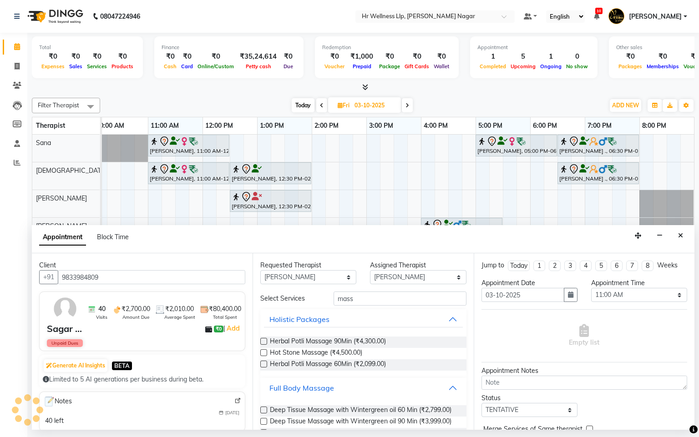
scroll to position [407, 0]
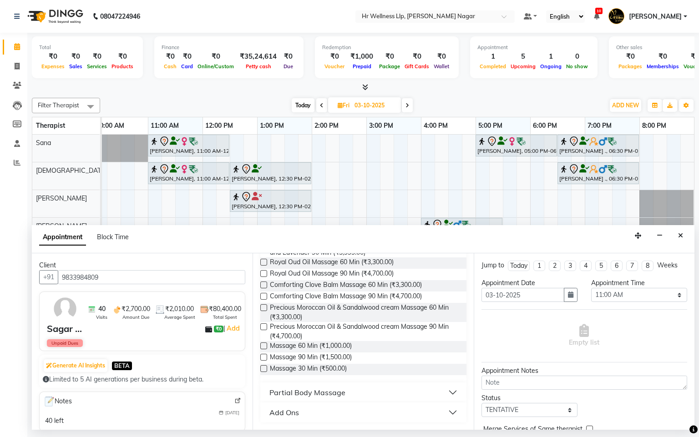
click at [261, 346] on label at bounding box center [263, 346] width 7 height 7
click at [261, 346] on input "checkbox" at bounding box center [263, 347] width 6 height 6
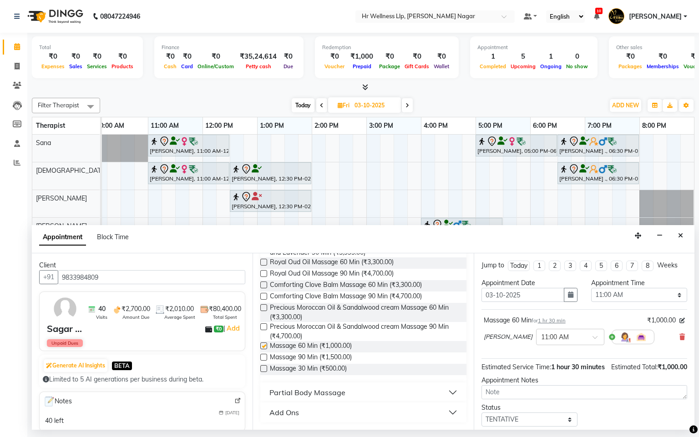
checkbox input "false"
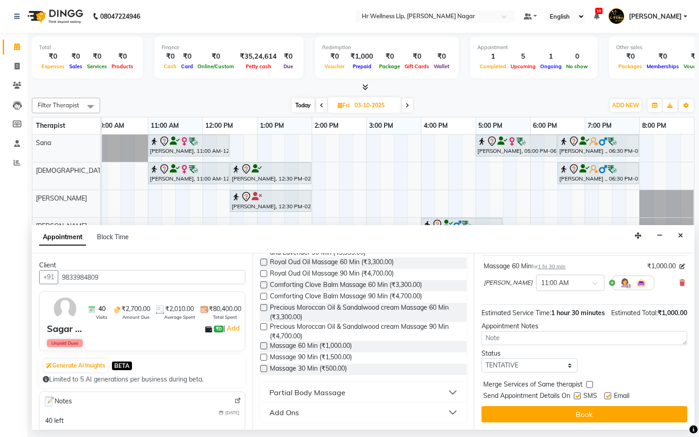
scroll to position [74, 0]
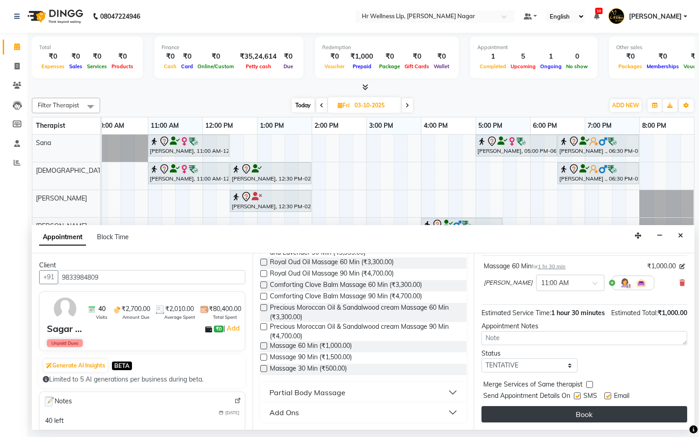
click at [557, 419] on button "Book" at bounding box center [584, 414] width 206 height 16
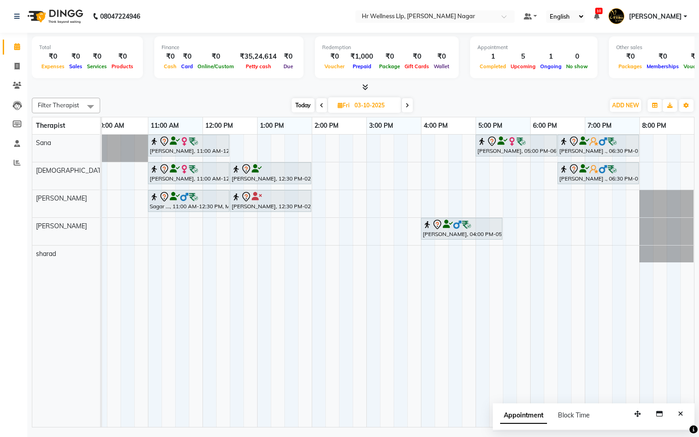
click at [305, 109] on span "Today" at bounding box center [303, 105] width 23 height 14
type input "02-10-2025"
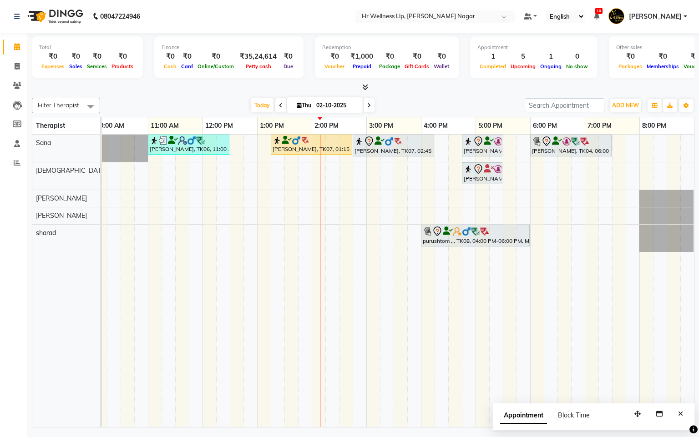
scroll to position [0, 128]
click at [564, 215] on div "[PERSON_NAME], TK06, 11:00 AM-12:30 PM, Massage 60 Min [PERSON_NAME], TK07, 01:…" at bounding box center [339, 281] width 710 height 293
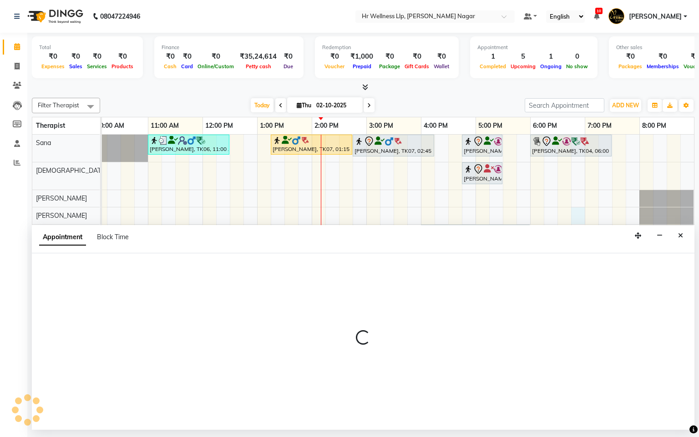
select select "86678"
select select "1125"
select select "tentative"
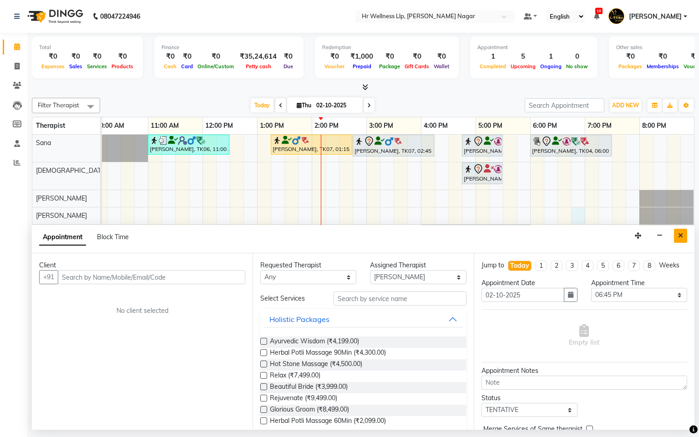
click at [680, 238] on icon "Close" at bounding box center [680, 236] width 5 height 6
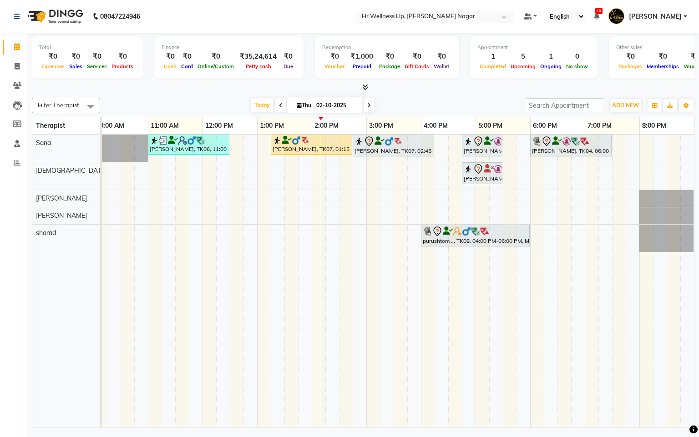
click at [299, 107] on span "Thu" at bounding box center [303, 105] width 19 height 7
select select "10"
select select "2025"
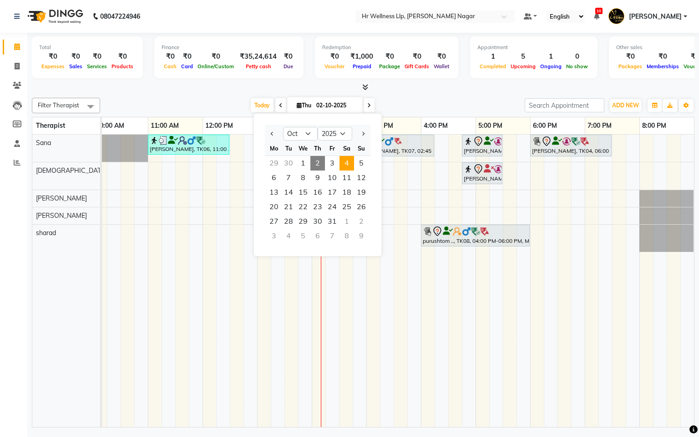
click at [343, 164] on span "4" at bounding box center [346, 163] width 15 height 15
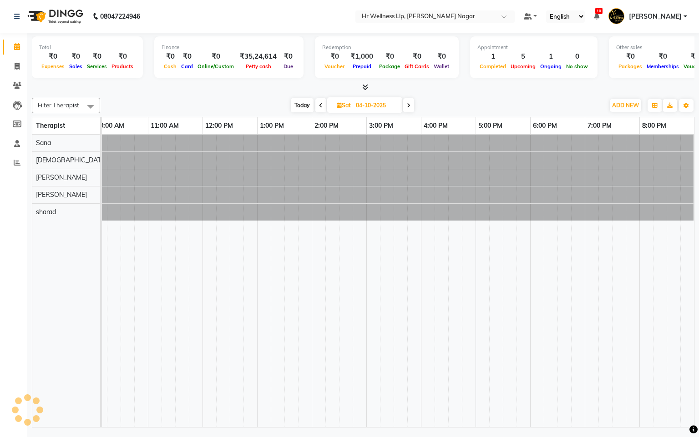
scroll to position [0, 118]
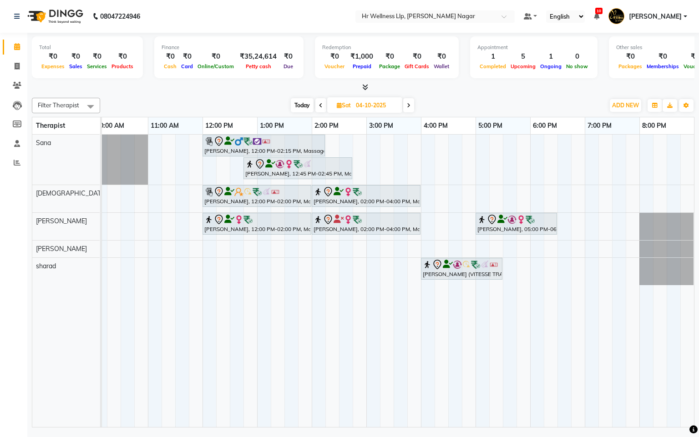
click at [412, 108] on span at bounding box center [408, 105] width 11 height 14
type input "05-10-2025"
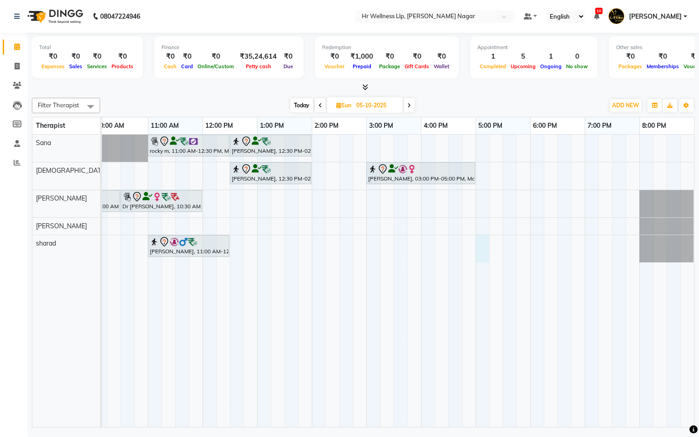
click at [481, 239] on div "rocky m, 11:00 AM-12:30 PM, Massage 60 [PERSON_NAME], 12:30 PM-02:00 PM, Massag…" at bounding box center [339, 281] width 710 height 293
select select "86679"
select select "1020"
select select "tentative"
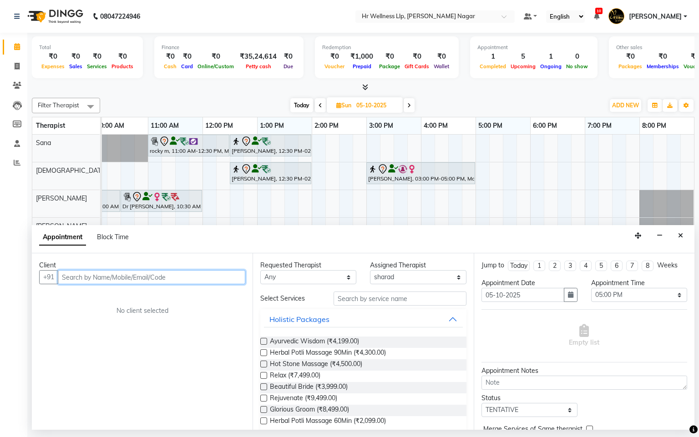
click at [150, 277] on input "text" at bounding box center [151, 277] width 187 height 14
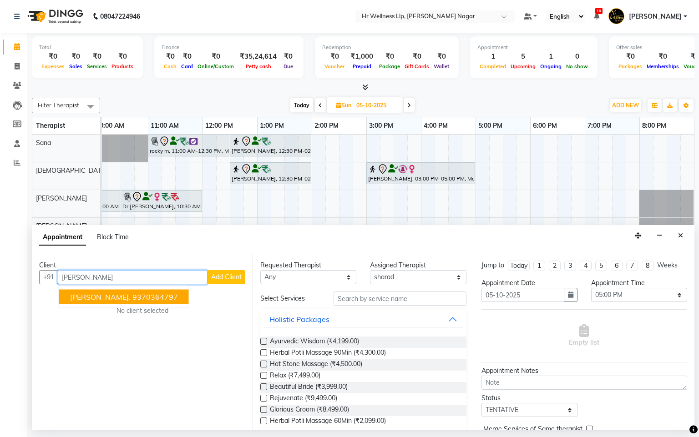
click at [153, 302] on ngb-highlight "9370364797" at bounding box center [155, 297] width 46 height 9
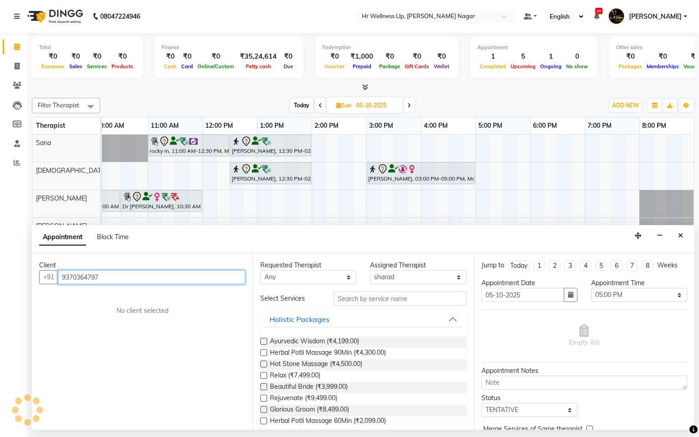
type input "9370364797"
click at [280, 281] on select "Any Krishna [PERSON_NAME] [PERSON_NAME] Sana [PERSON_NAME]" at bounding box center [308, 277] width 96 height 14
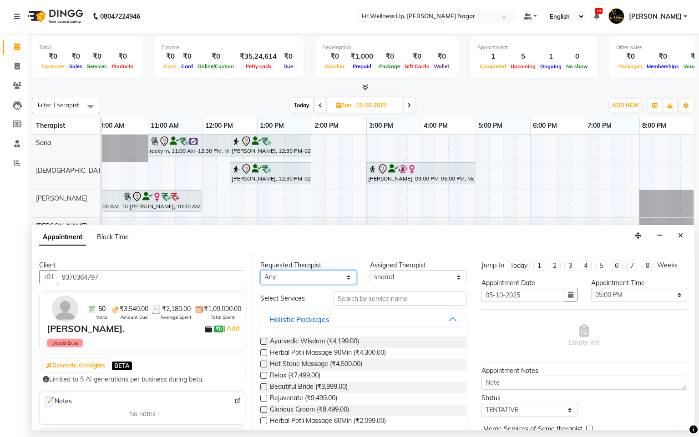
select select "86679"
click at [260, 271] on select "Any Krishna [PERSON_NAME] [PERSON_NAME] Sana [PERSON_NAME]" at bounding box center [308, 277] width 96 height 14
click at [348, 302] on input "text" at bounding box center [400, 299] width 133 height 14
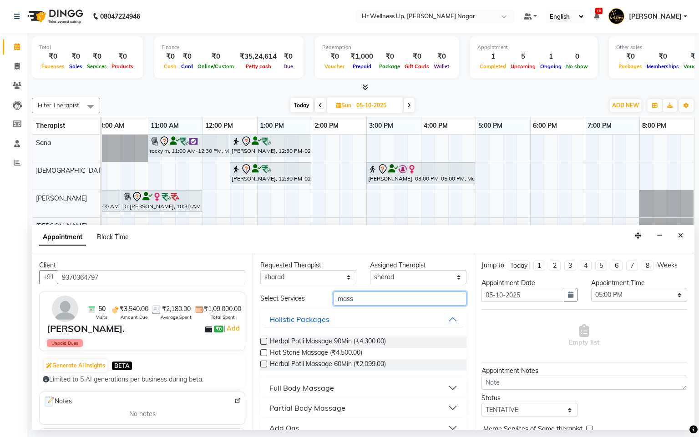
type input "mass"
click at [317, 385] on div "Full Body Massage" at bounding box center [301, 388] width 65 height 11
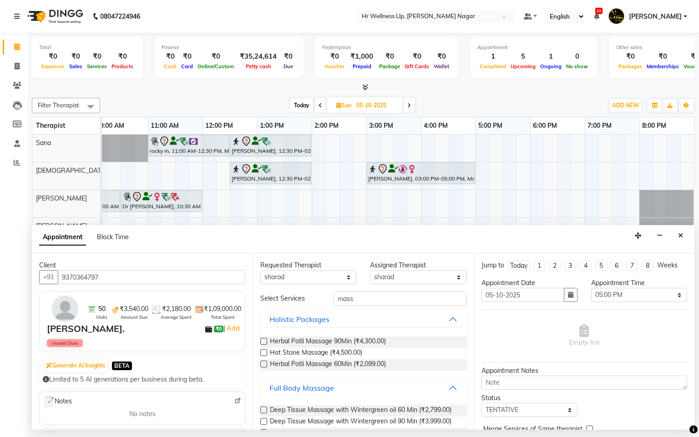
scroll to position [407, 0]
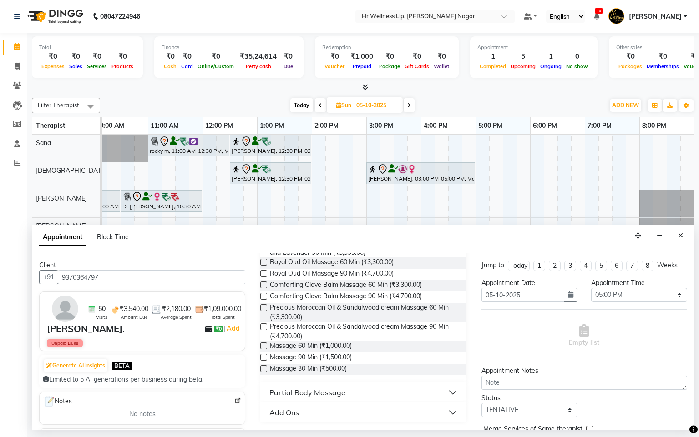
click at [261, 357] on label at bounding box center [263, 357] width 7 height 7
click at [261, 357] on input "checkbox" at bounding box center [263, 358] width 6 height 6
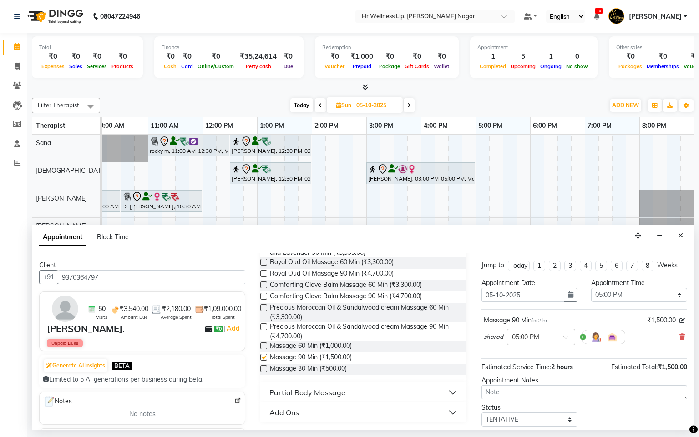
checkbox input "false"
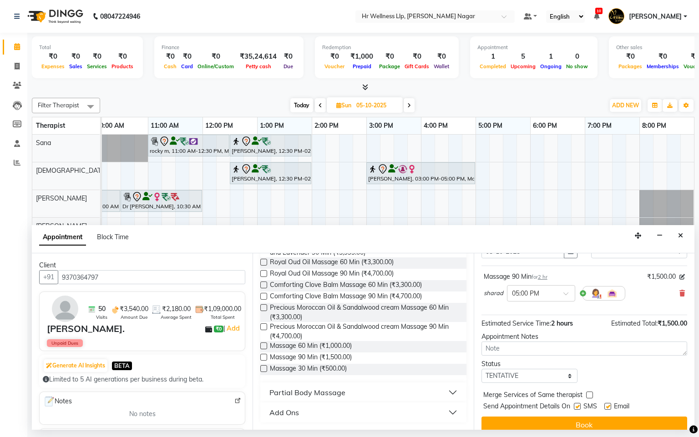
scroll to position [64, 0]
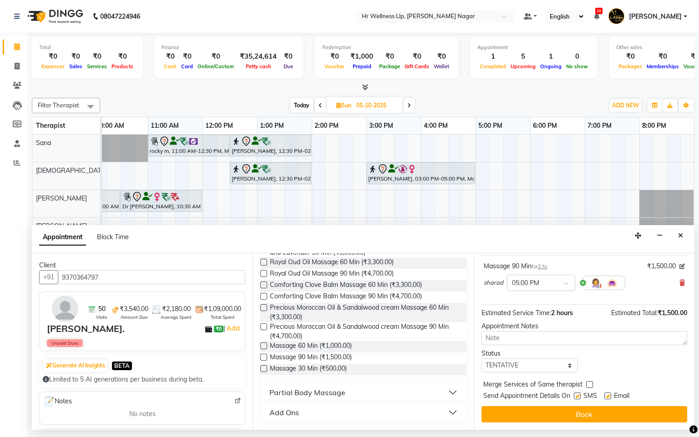
click at [607, 418] on button "Book" at bounding box center [584, 414] width 206 height 16
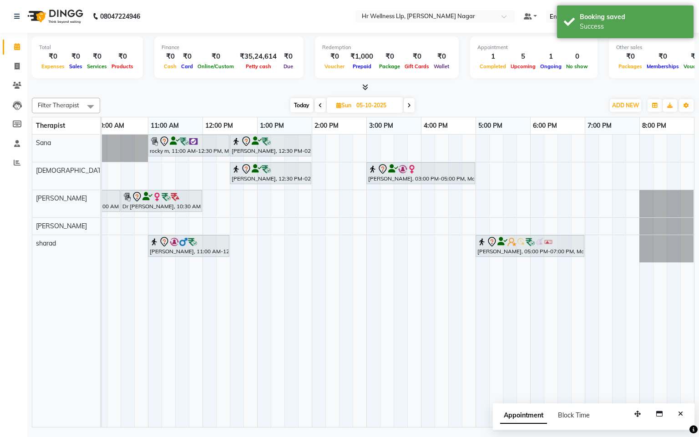
click at [290, 108] on span "Today" at bounding box center [301, 105] width 23 height 14
type input "02-10-2025"
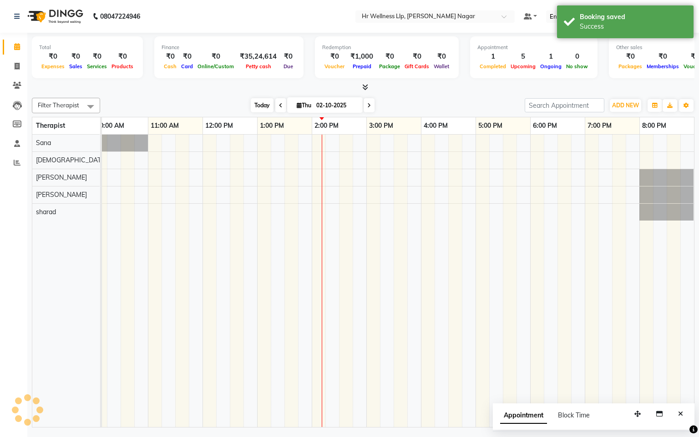
scroll to position [0, 118]
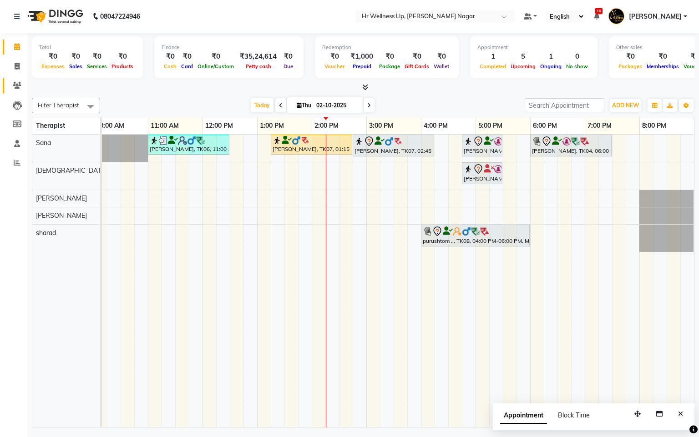
click at [18, 78] on link "Clients" at bounding box center [14, 85] width 22 height 15
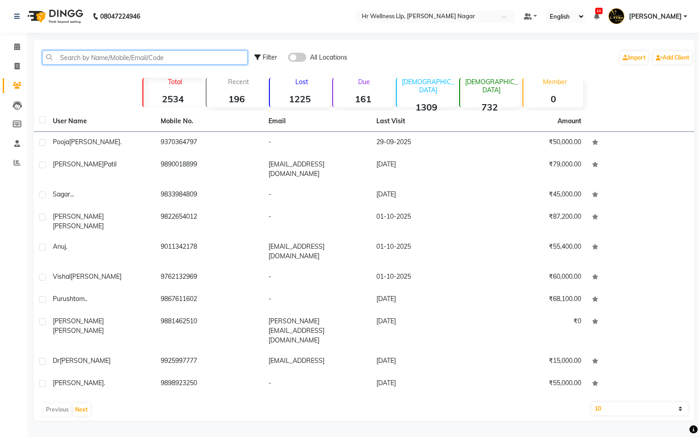
click at [193, 53] on input "text" at bounding box center [144, 58] width 205 height 14
type input "n"
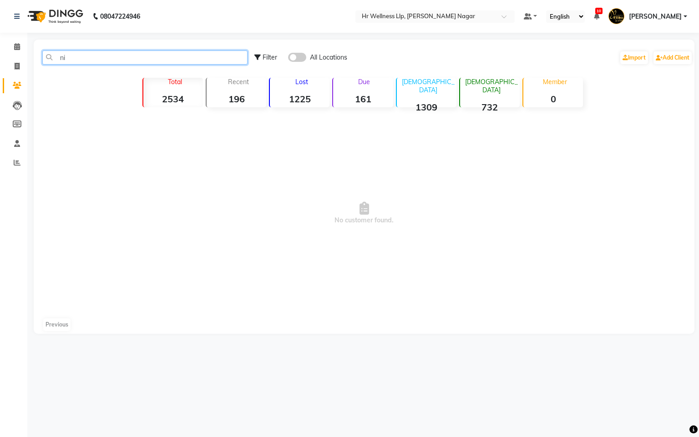
type input "n"
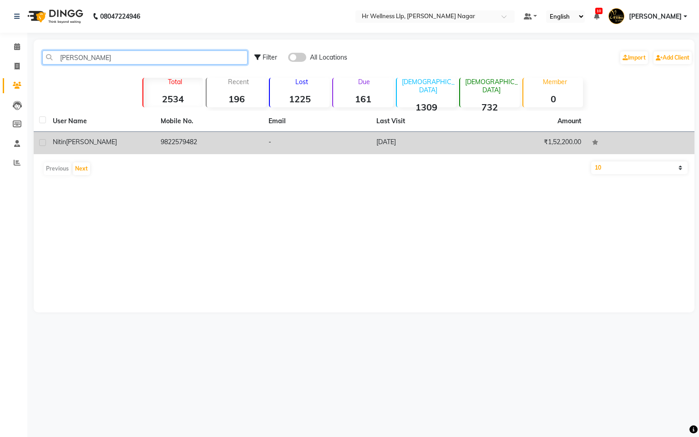
type input "[PERSON_NAME]"
click at [212, 138] on td "9822579482" at bounding box center [209, 143] width 108 height 22
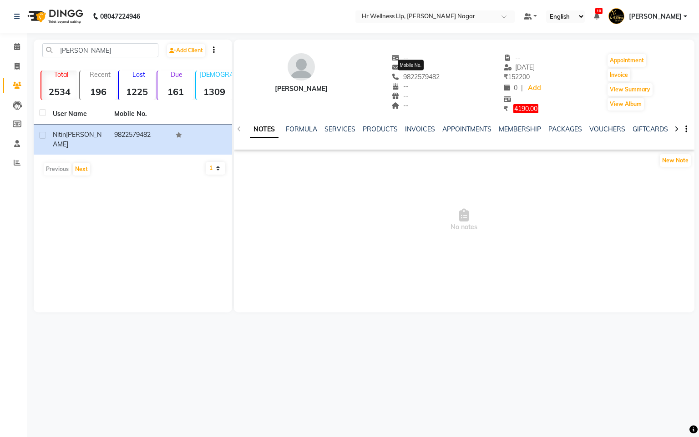
click at [430, 74] on span "9822579482" at bounding box center [416, 77] width 48 height 8
click at [430, 76] on span "9822579482" at bounding box center [416, 77] width 48 height 8
copy span "9822579482"
click at [10, 40] on link "Calendar" at bounding box center [14, 47] width 22 height 15
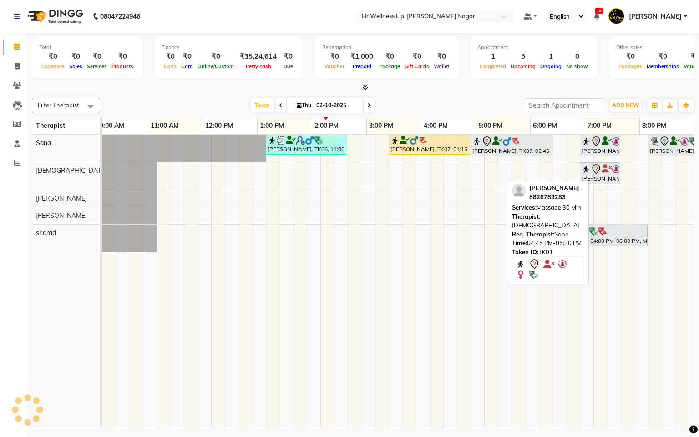
scroll to position [0, 118]
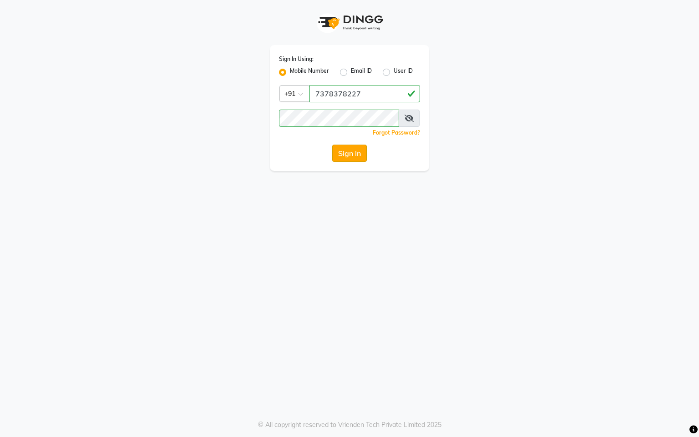
click at [355, 152] on button "Sign In" at bounding box center [349, 153] width 35 height 17
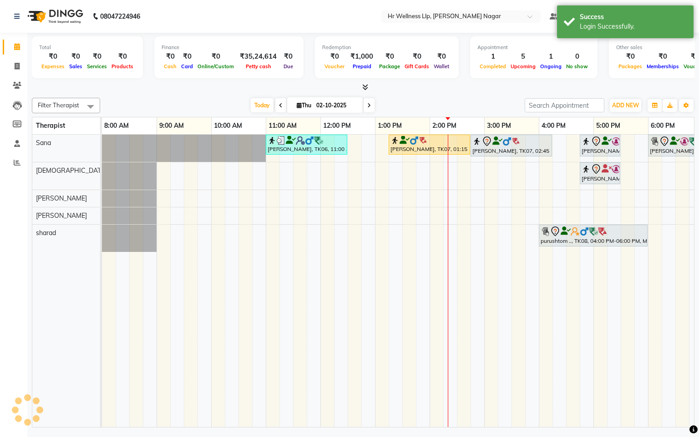
select select "en"
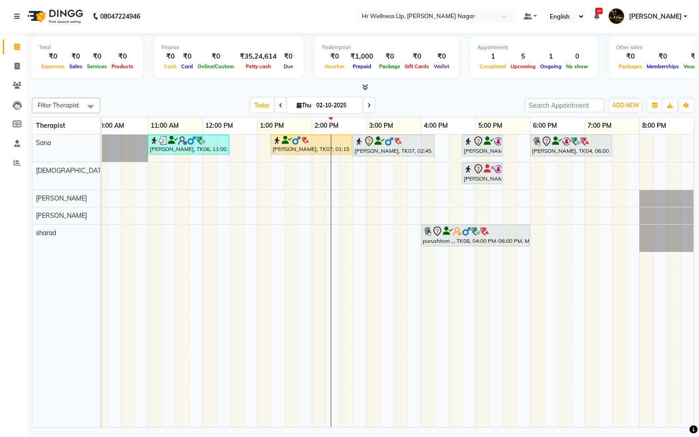
click at [369, 106] on icon at bounding box center [369, 105] width 4 height 5
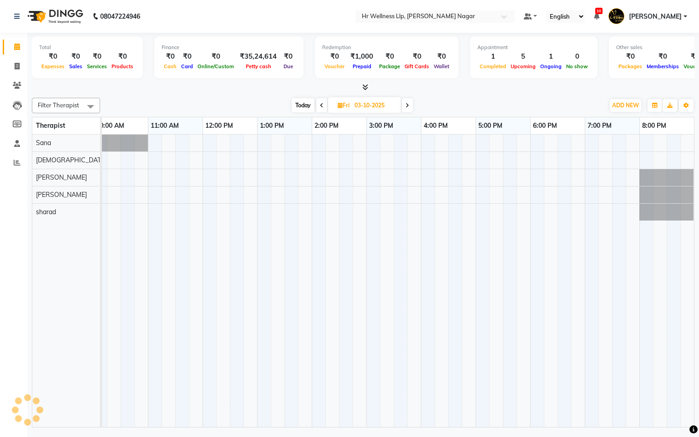
click at [411, 106] on span at bounding box center [407, 105] width 11 height 14
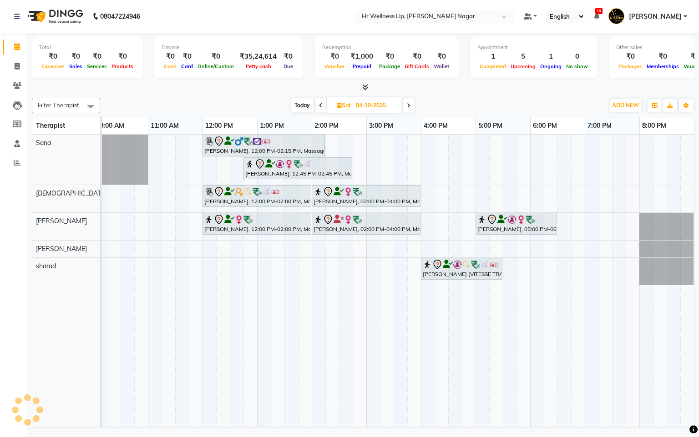
click at [411, 106] on span at bounding box center [408, 105] width 11 height 14
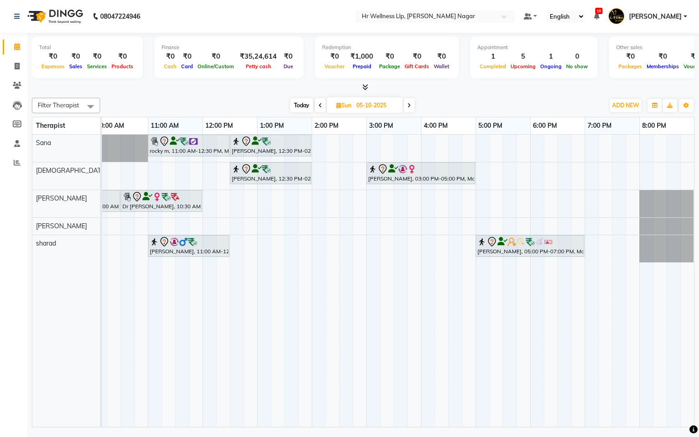
click at [297, 101] on span "Today" at bounding box center [301, 105] width 23 height 14
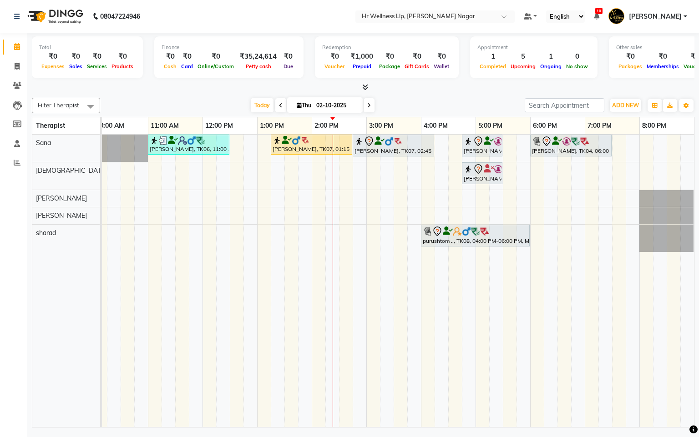
click at [366, 101] on span at bounding box center [369, 105] width 11 height 14
type input "03-10-2025"
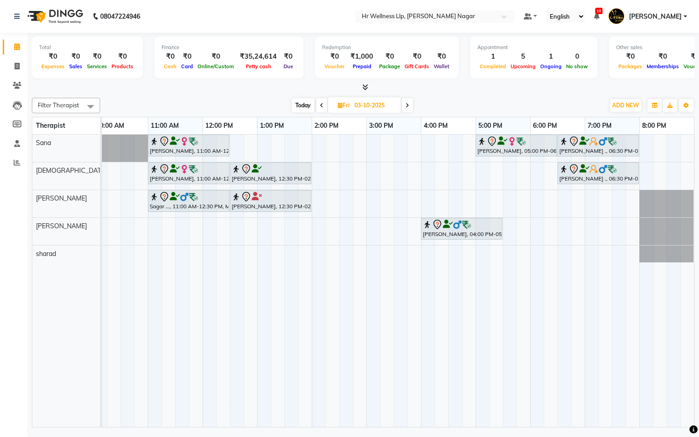
click at [372, 175] on div "[PERSON_NAME], 11:00 AM-12:30 PM, Massage 60 Min [PERSON_NAME]., 05:00 PM-06:30…" at bounding box center [339, 281] width 710 height 293
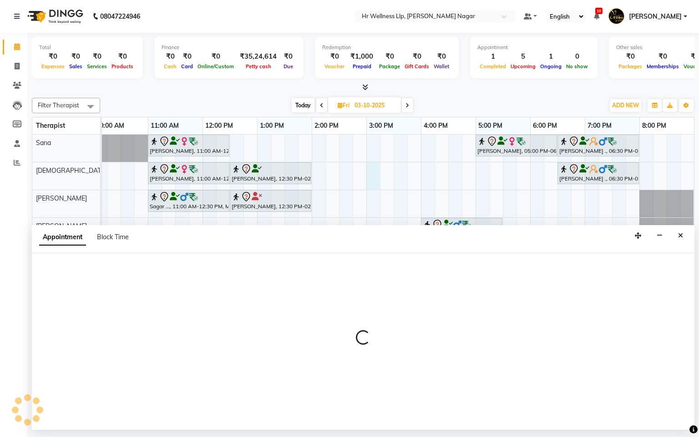
select select "19732"
select select "tentative"
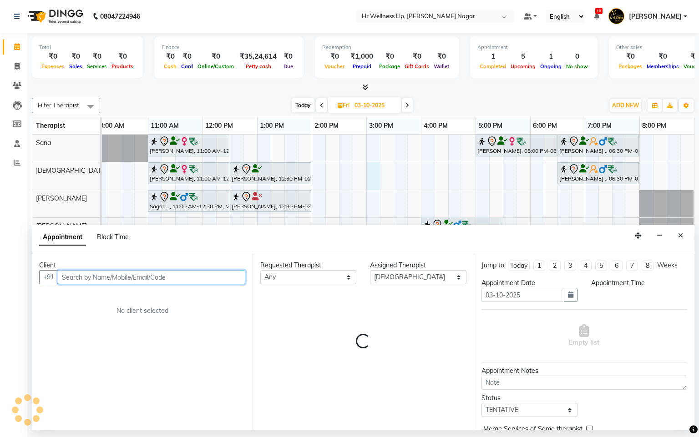
select select "900"
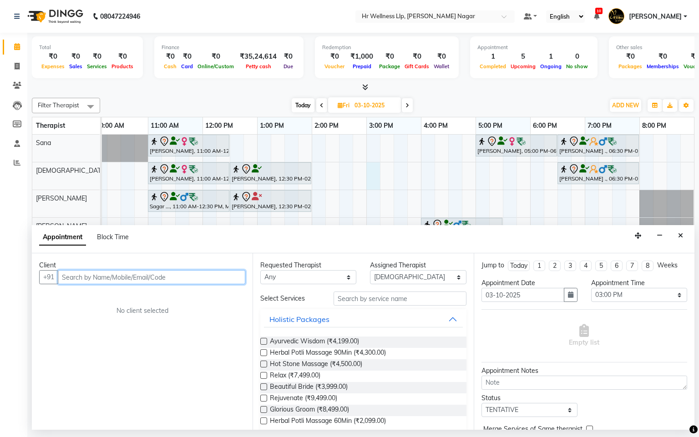
click at [131, 278] on input "text" at bounding box center [151, 277] width 187 height 14
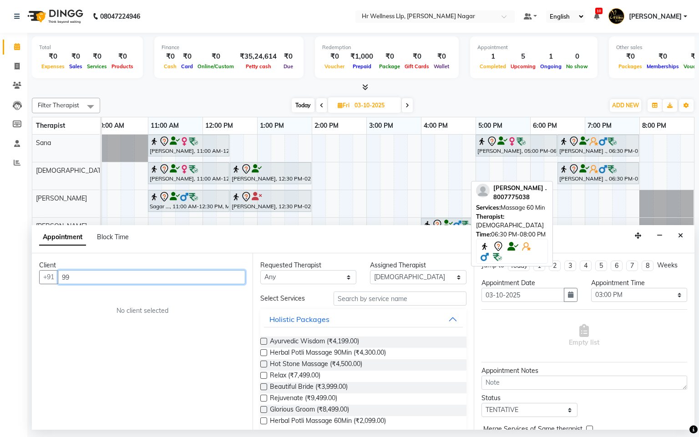
type input "9"
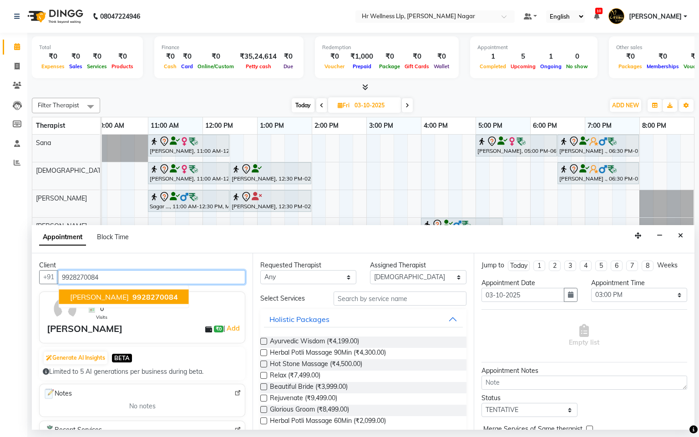
click at [157, 299] on span "9928270084" at bounding box center [155, 297] width 46 height 9
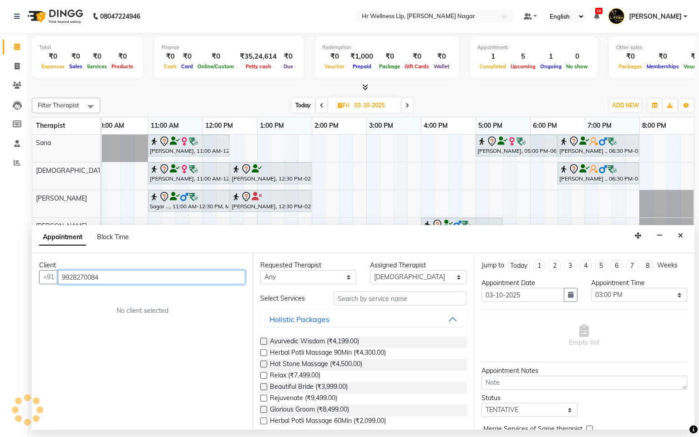
type input "9928270084"
click at [329, 276] on select "Any Krishna [PERSON_NAME] [PERSON_NAME] Sana [PERSON_NAME]" at bounding box center [308, 277] width 96 height 14
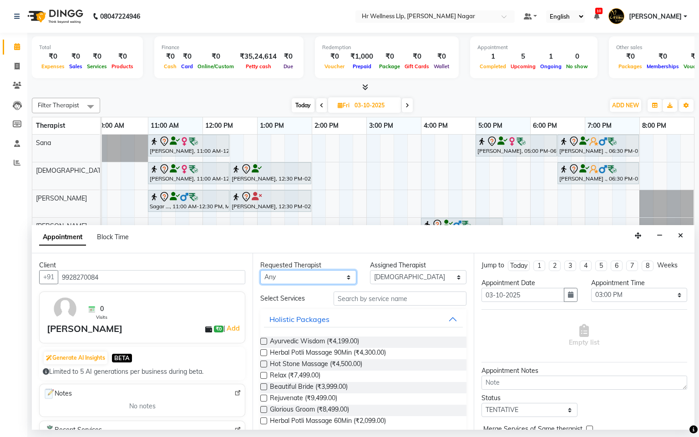
select select "19732"
click at [260, 271] on select "Any Krishna [PERSON_NAME] [PERSON_NAME] Sana [PERSON_NAME]" at bounding box center [308, 277] width 96 height 14
click at [396, 301] on input "text" at bounding box center [400, 299] width 133 height 14
type input "m"
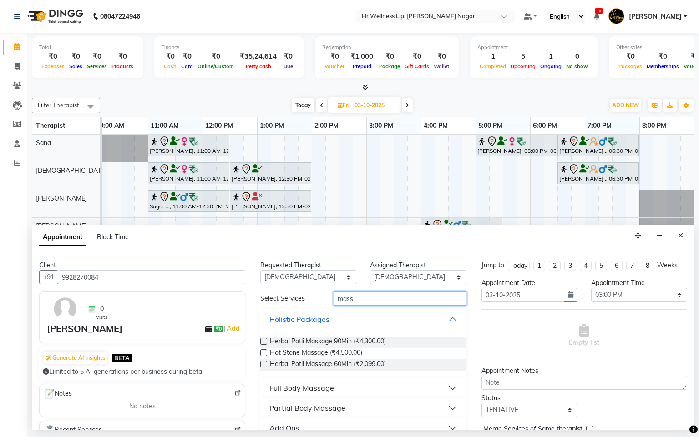
type input "mass"
click at [314, 389] on div "Full Body Massage" at bounding box center [301, 388] width 65 height 11
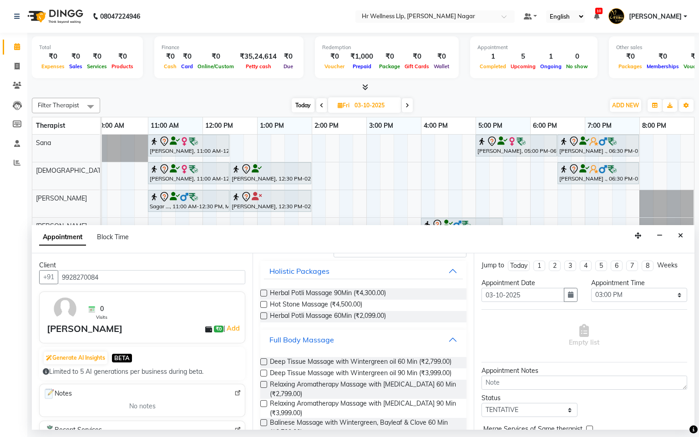
scroll to position [0, 0]
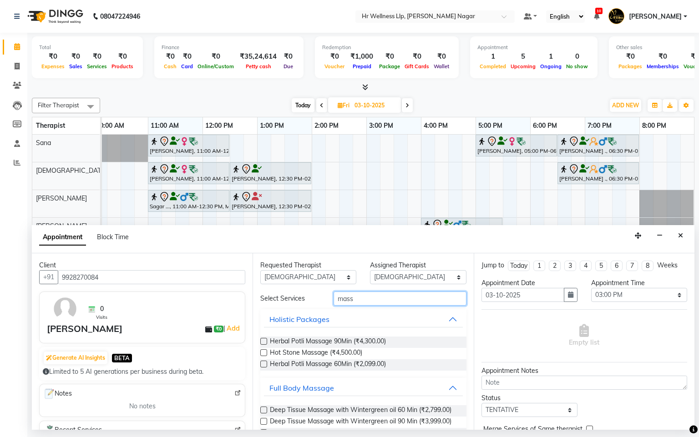
click at [349, 296] on input "mass" at bounding box center [400, 299] width 133 height 14
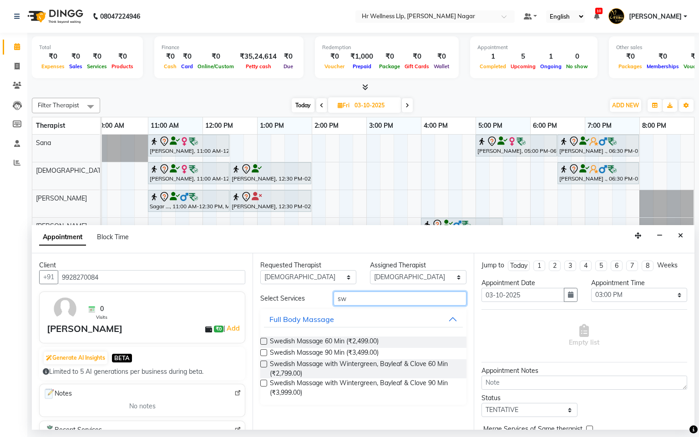
type input "sw"
click at [261, 344] on label at bounding box center [263, 341] width 7 height 7
click at [261, 344] on input "checkbox" at bounding box center [263, 342] width 6 height 6
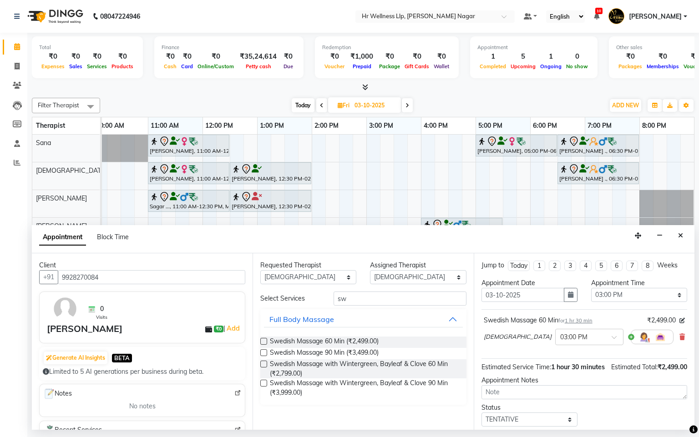
click at [266, 344] on label at bounding box center [263, 341] width 7 height 7
click at [266, 344] on input "checkbox" at bounding box center [263, 342] width 6 height 6
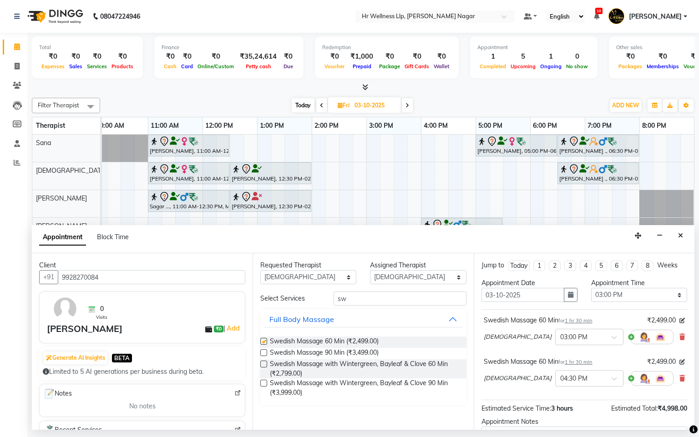
checkbox input "false"
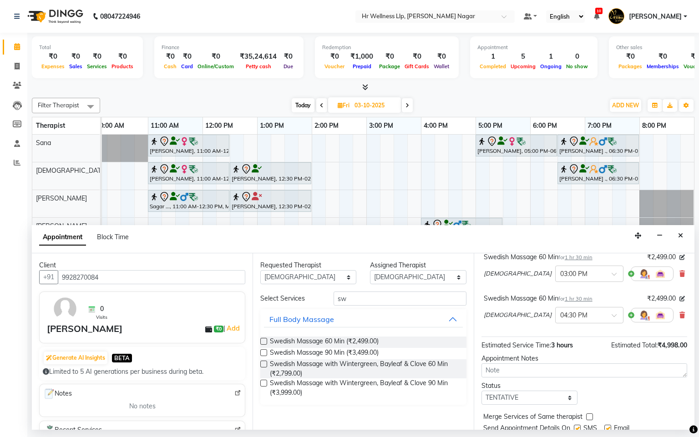
scroll to position [105, 0]
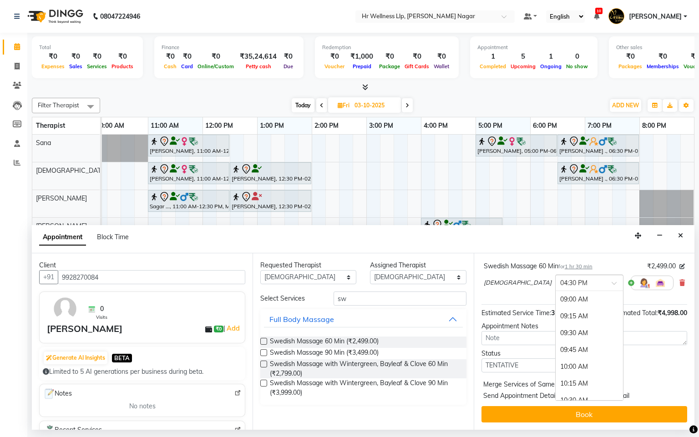
click at [560, 287] on input "text" at bounding box center [580, 283] width 40 height 10
click at [556, 336] on div "03:00 PM" at bounding box center [589, 330] width 67 height 17
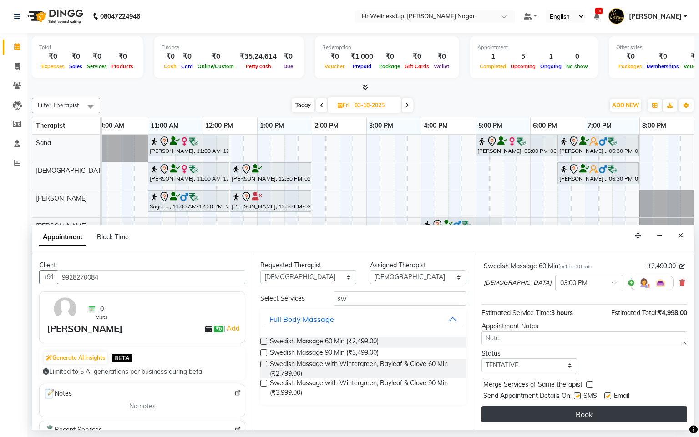
click at [555, 423] on button "Book" at bounding box center [584, 414] width 206 height 16
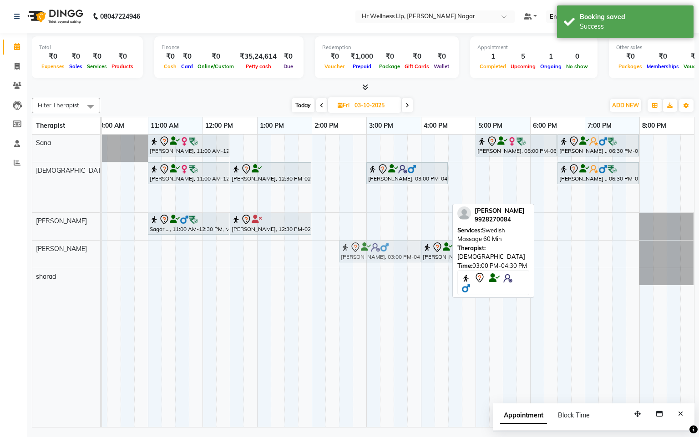
drag, startPoint x: 403, startPoint y: 197, endPoint x: 378, endPoint y: 257, distance: 65.5
click at [378, 257] on tbody "[PERSON_NAME], 11:00 AM-12:30 PM, Massage 60 [PERSON_NAME], 05:00 PM-06:30 PM, …" at bounding box center [339, 210] width 710 height 151
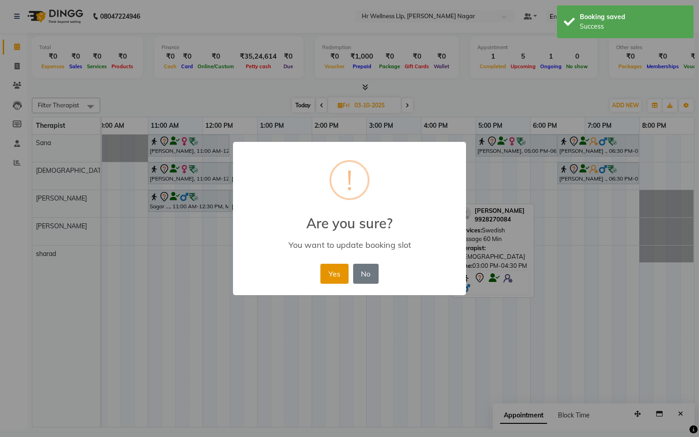
click at [326, 276] on button "Yes" at bounding box center [334, 274] width 28 height 20
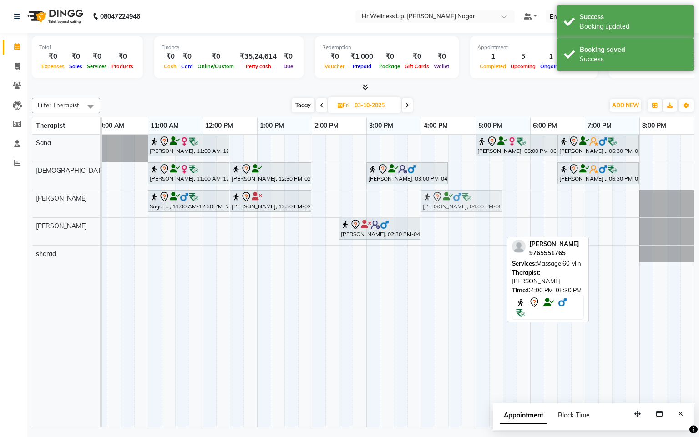
drag, startPoint x: 440, startPoint y: 235, endPoint x: 445, endPoint y: 218, distance: 18.4
click at [445, 218] on div "[PERSON_NAME], 11:00 AM-12:30 PM, Massage 60 [PERSON_NAME], 05:00 PM-06:30 PM, …" at bounding box center [339, 281] width 710 height 293
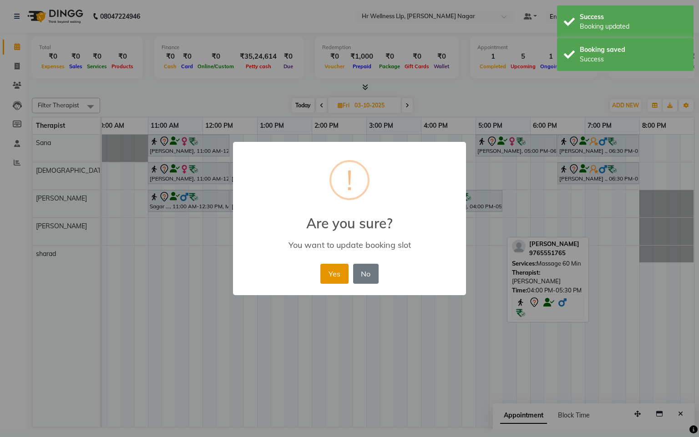
click at [325, 271] on button "Yes" at bounding box center [334, 274] width 28 height 20
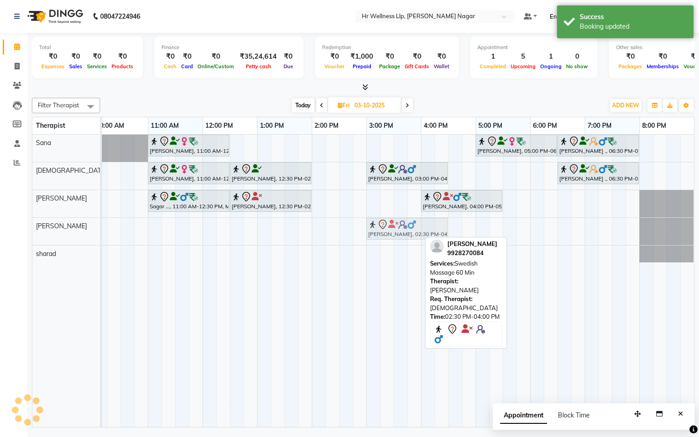
drag, startPoint x: 394, startPoint y: 232, endPoint x: 418, endPoint y: 235, distance: 24.8
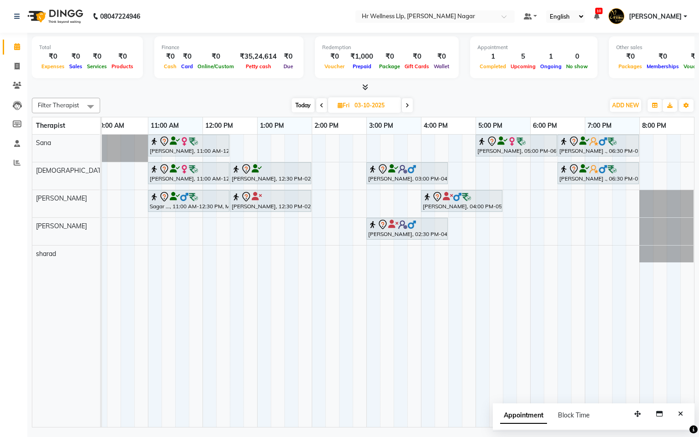
click at [298, 106] on span "Today" at bounding box center [303, 105] width 23 height 14
type input "02-10-2025"
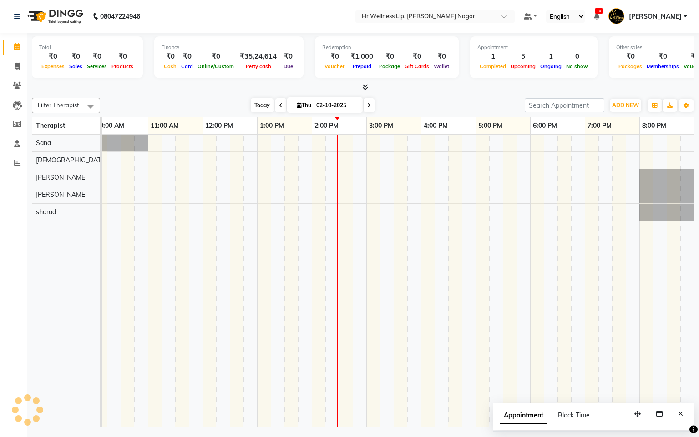
scroll to position [0, 118]
